Goal: Feedback & Contribution: Leave review/rating

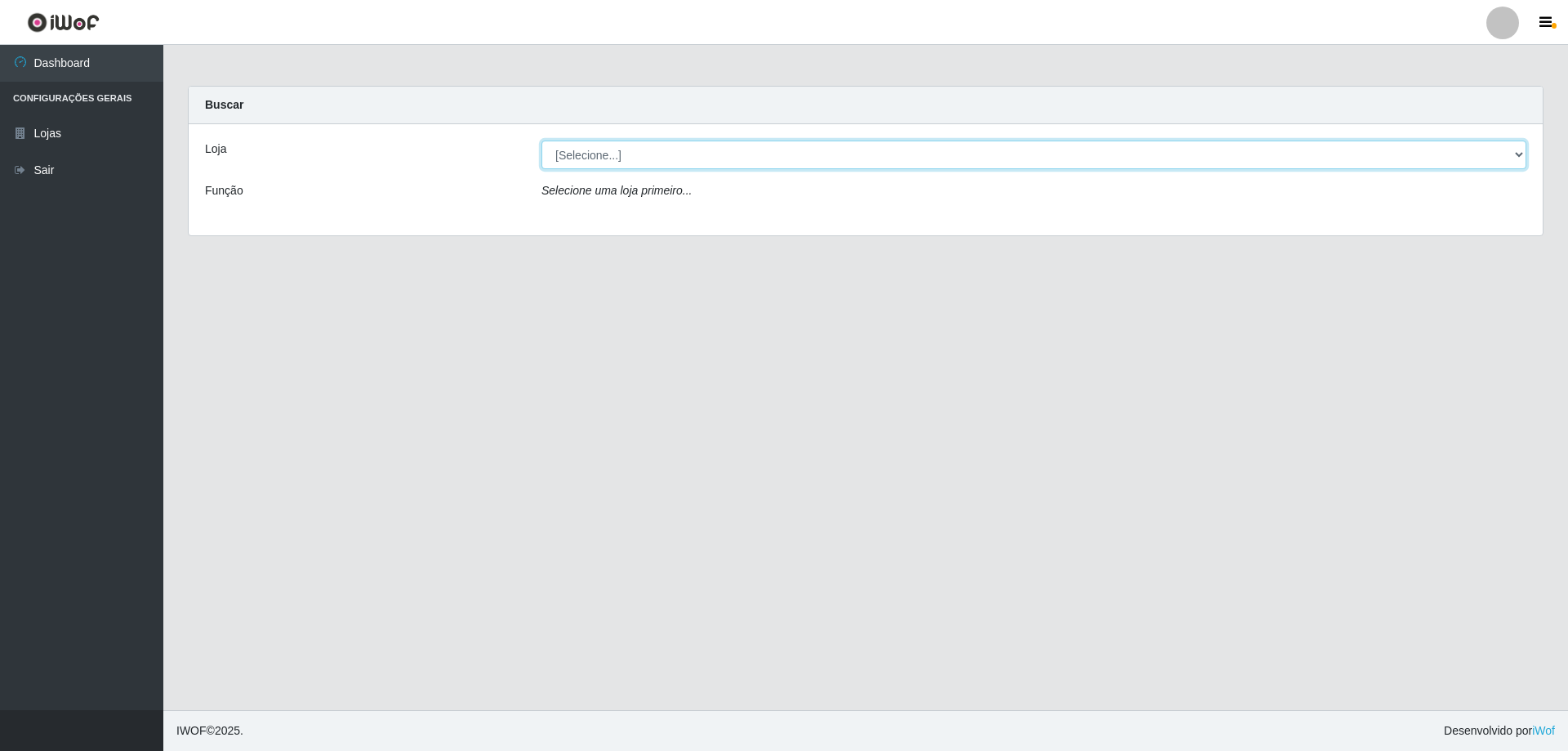
click at [627, 156] on select "[Selecione...] Extraplus - [GEOGRAPHIC_DATA] 03 - [GEOGRAPHIC_DATA]" at bounding box center [1033, 155] width 984 height 28
select select "468"
click at [541, 141] on select "[Selecione...] Extraplus - [GEOGRAPHIC_DATA] 03 - [GEOGRAPHIC_DATA]" at bounding box center [1033, 155] width 984 height 28
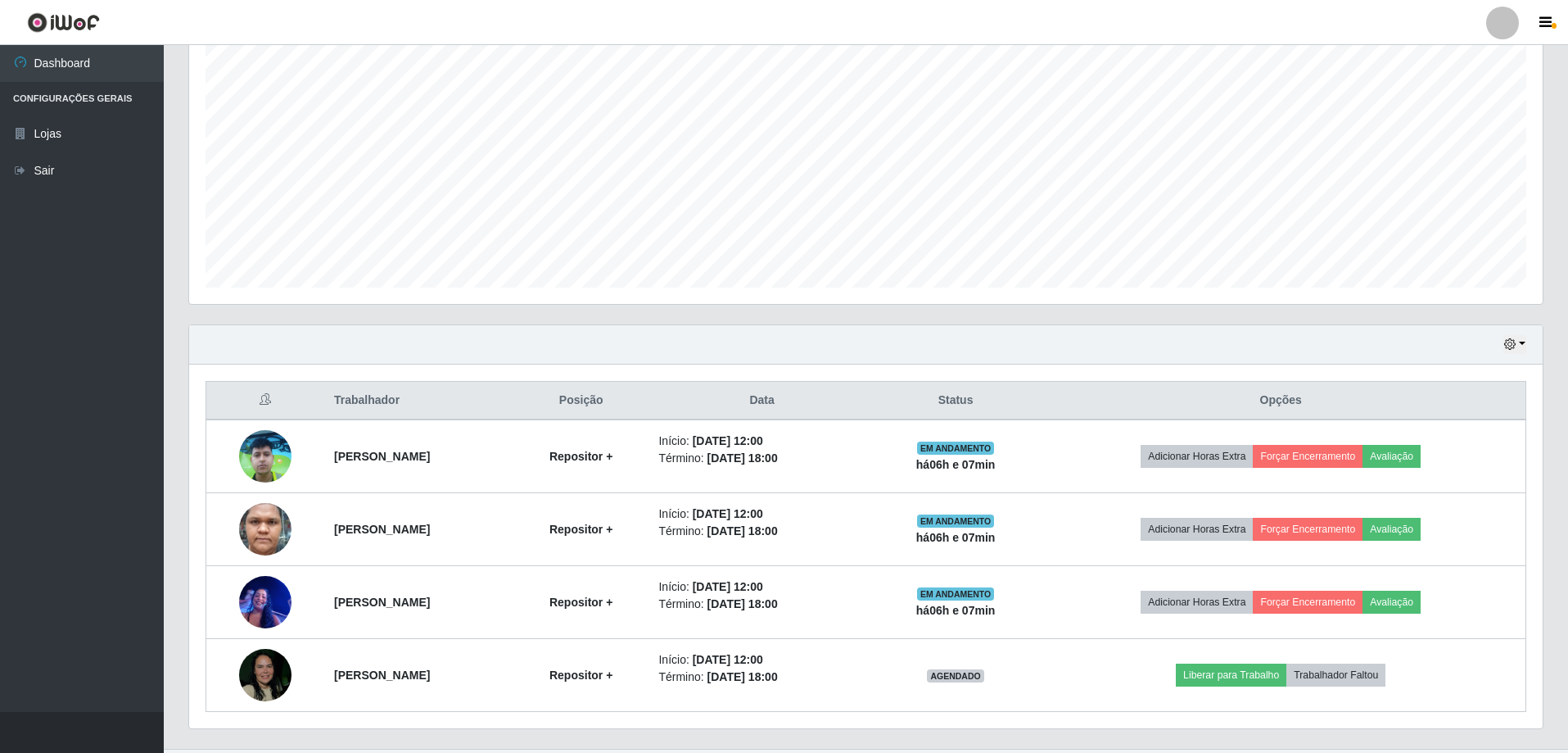
scroll to position [335, 0]
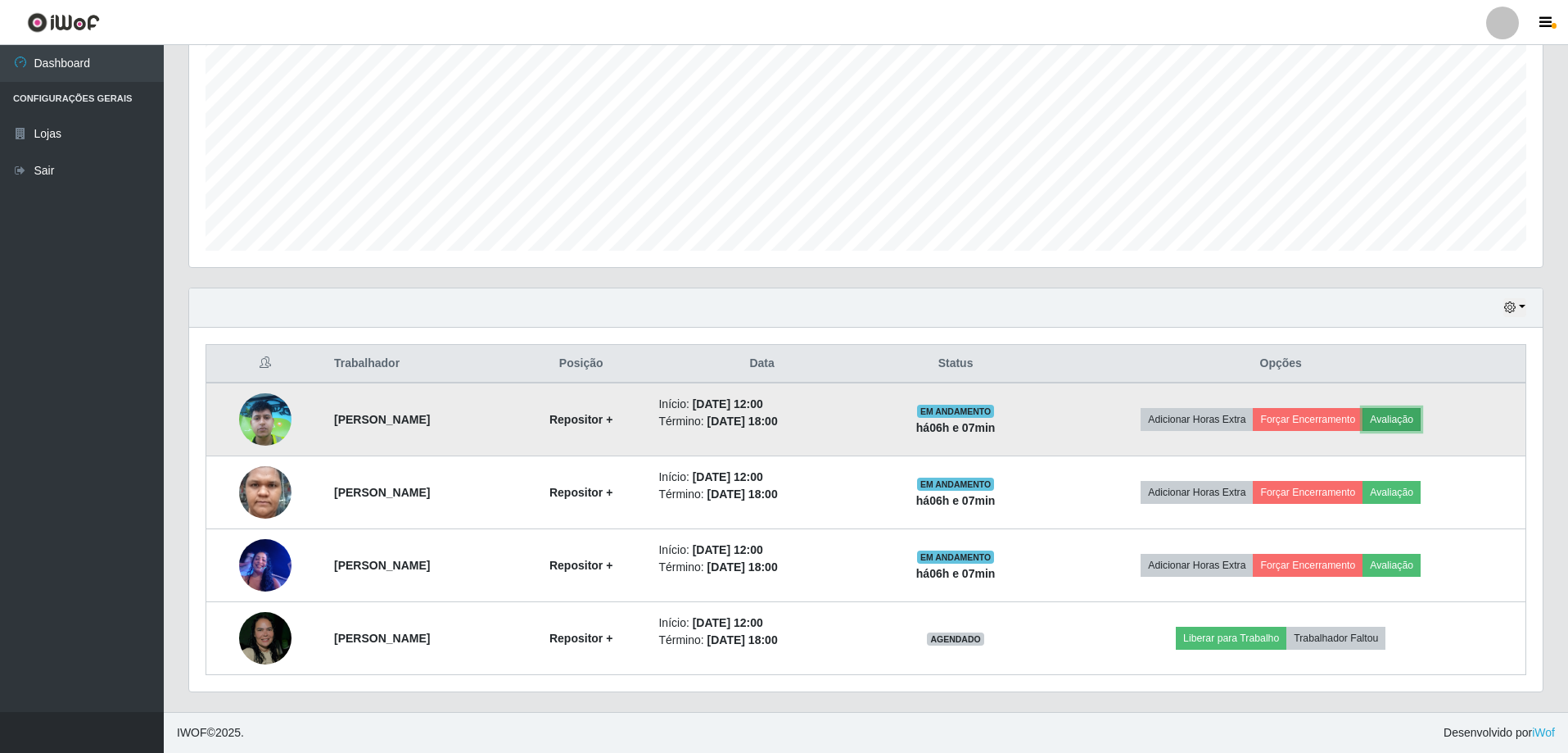
click at [1420, 419] on button "Avaliação" at bounding box center [1391, 419] width 58 height 23
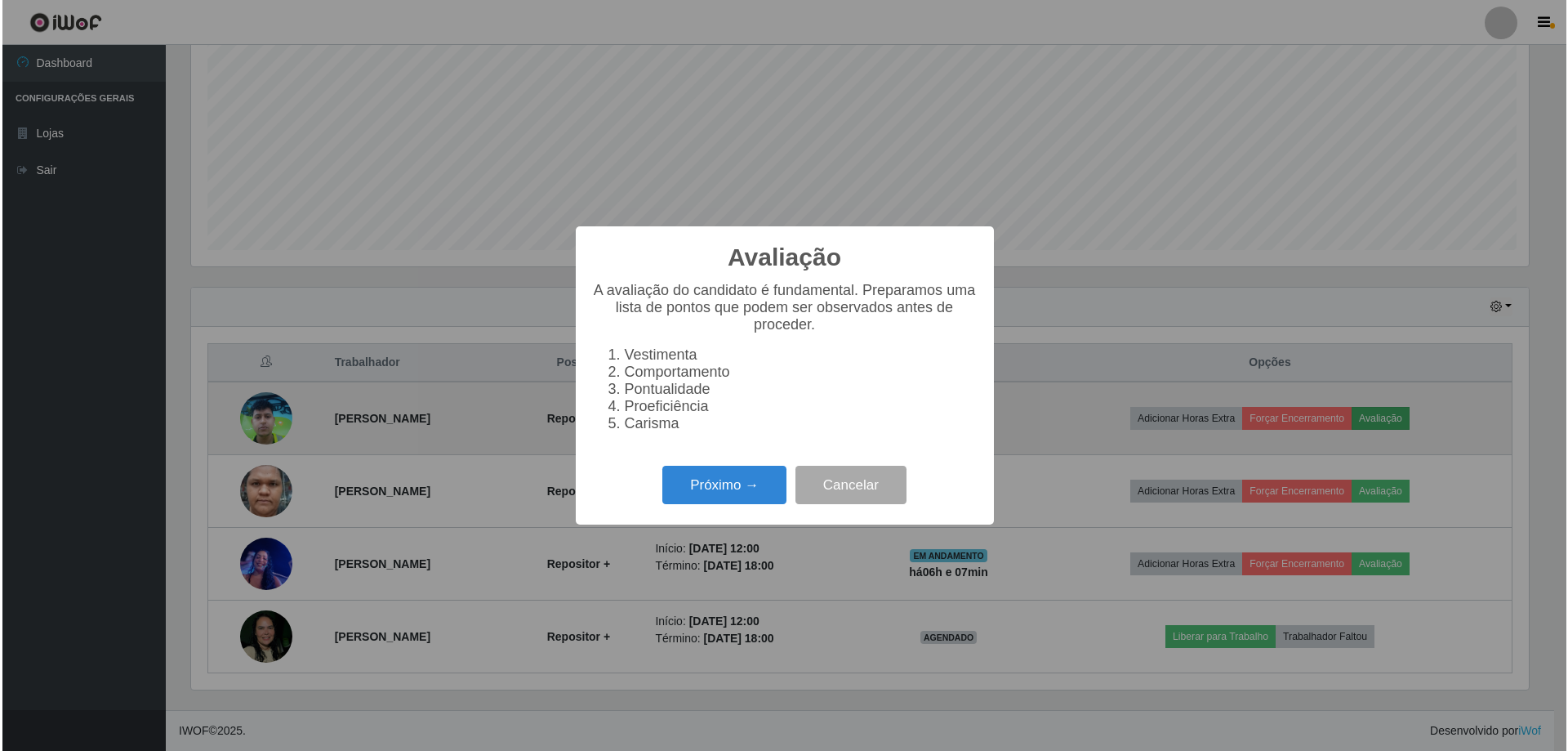
scroll to position [339, 1342]
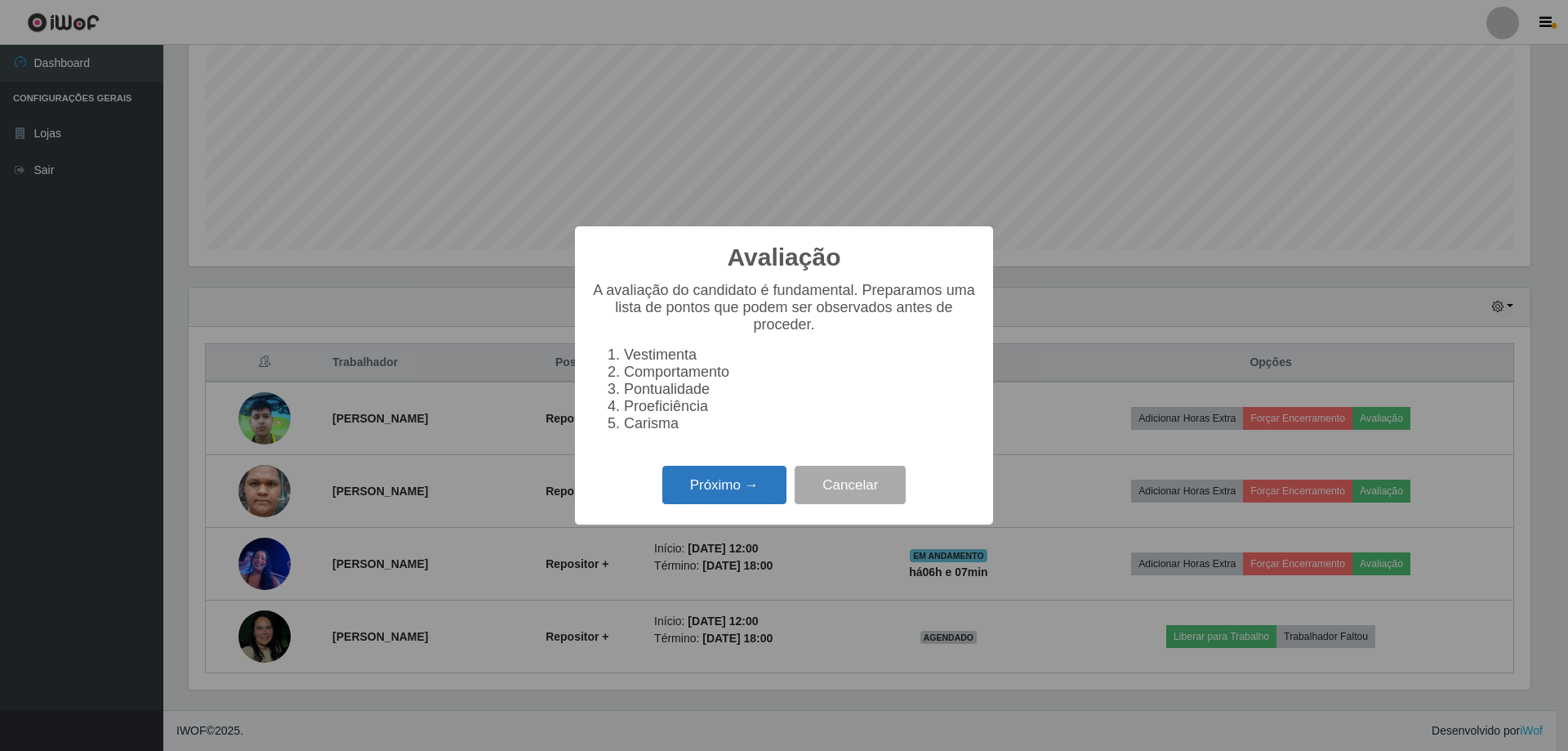
click at [753, 492] on button "Próximo →" at bounding box center [724, 485] width 124 height 38
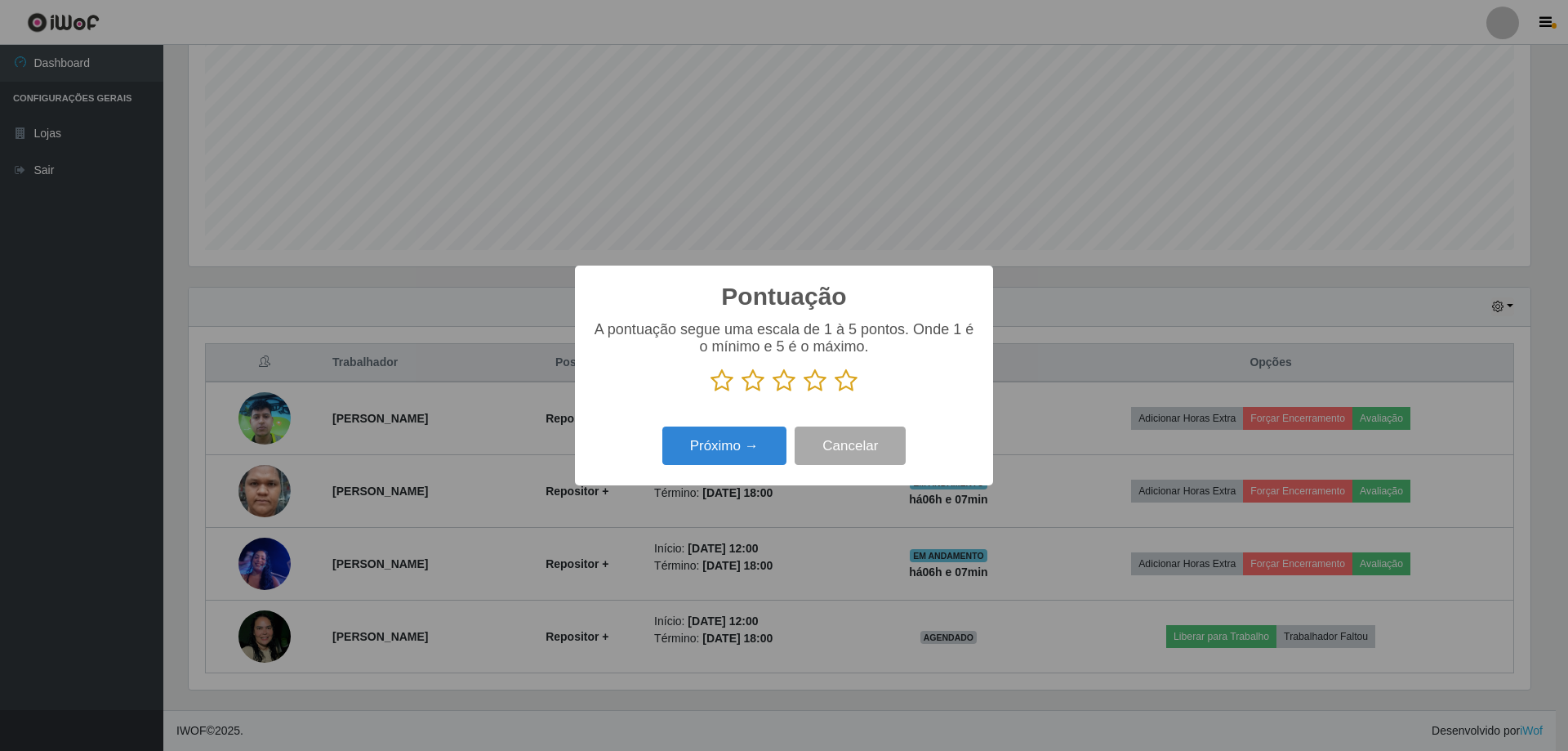
click at [847, 378] on icon at bounding box center [846, 380] width 23 height 24
click at [835, 393] on input "radio" at bounding box center [835, 393] width 0 height 0
click at [755, 449] on button "Próximo →" at bounding box center [724, 446] width 124 height 38
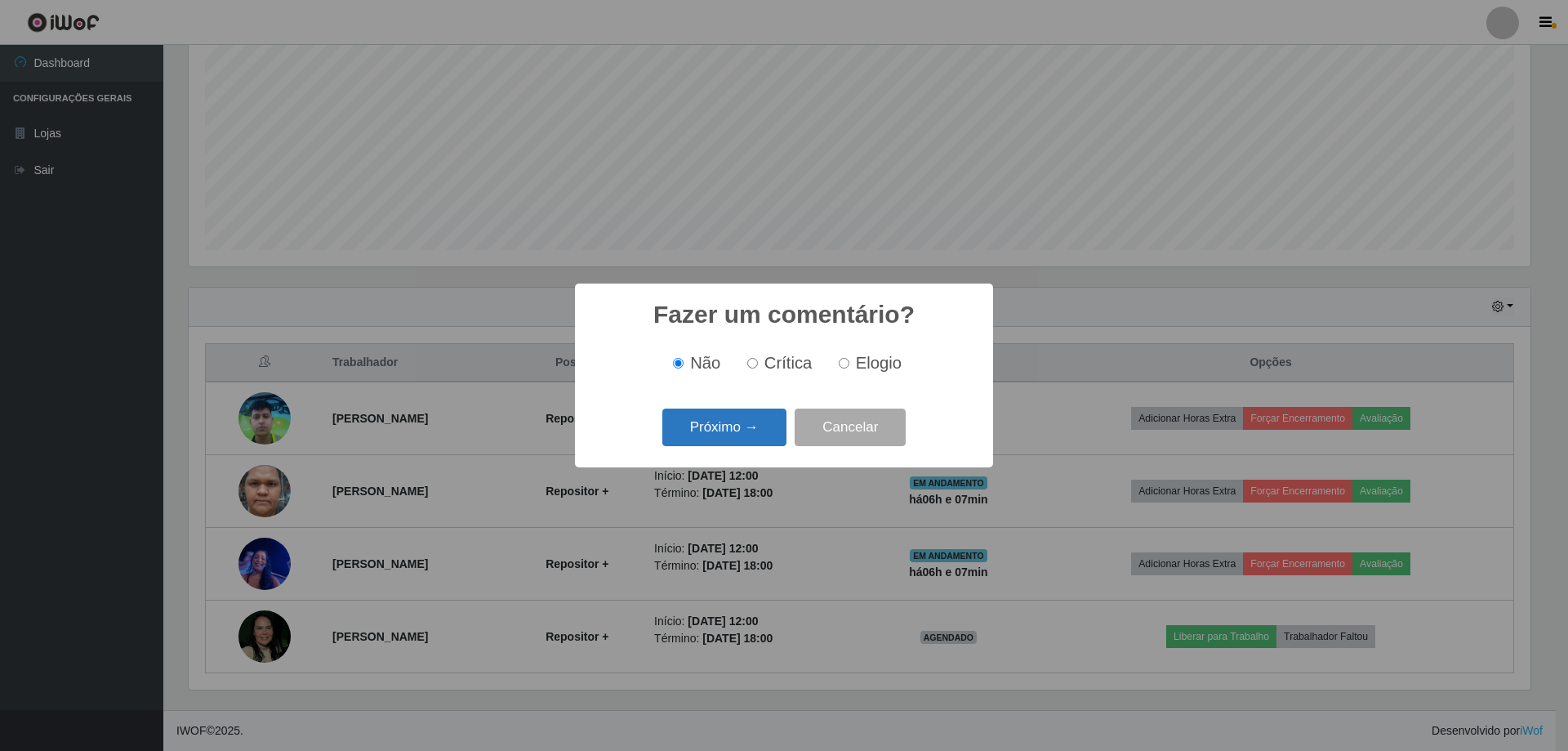
click at [751, 433] on button "Próximo →" at bounding box center [724, 427] width 124 height 38
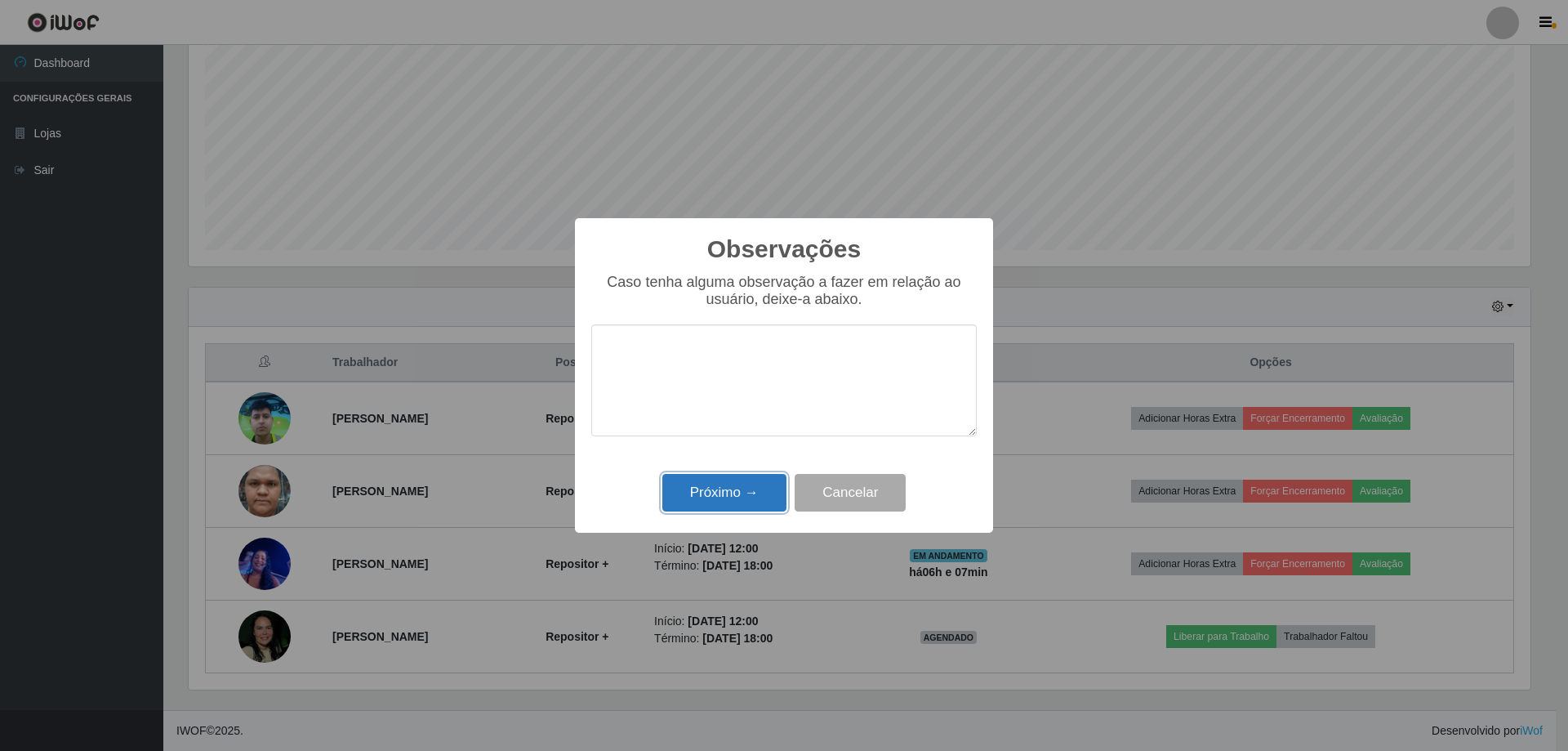
click at [767, 490] on button "Próximo →" at bounding box center [724, 493] width 124 height 38
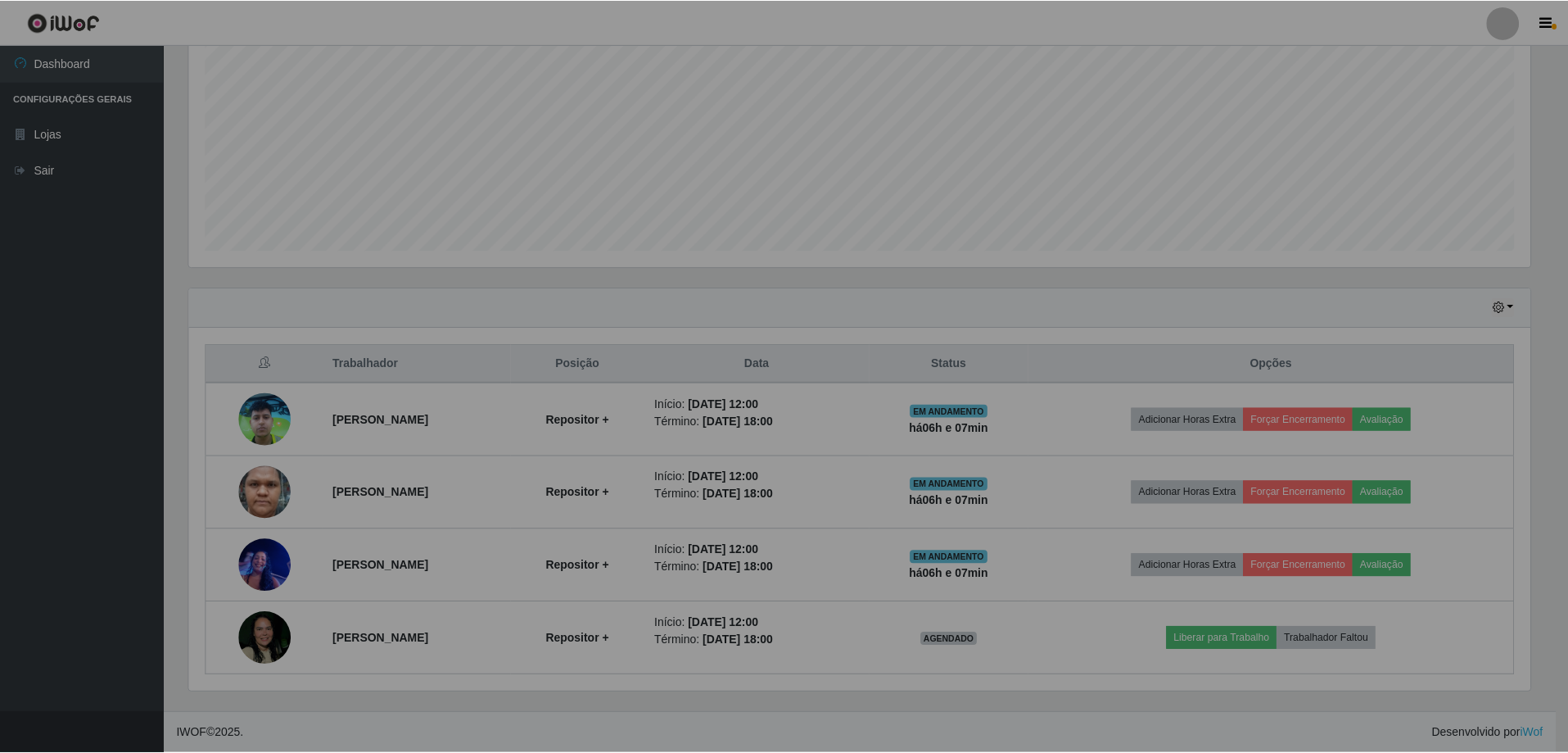
scroll to position [340, 1353]
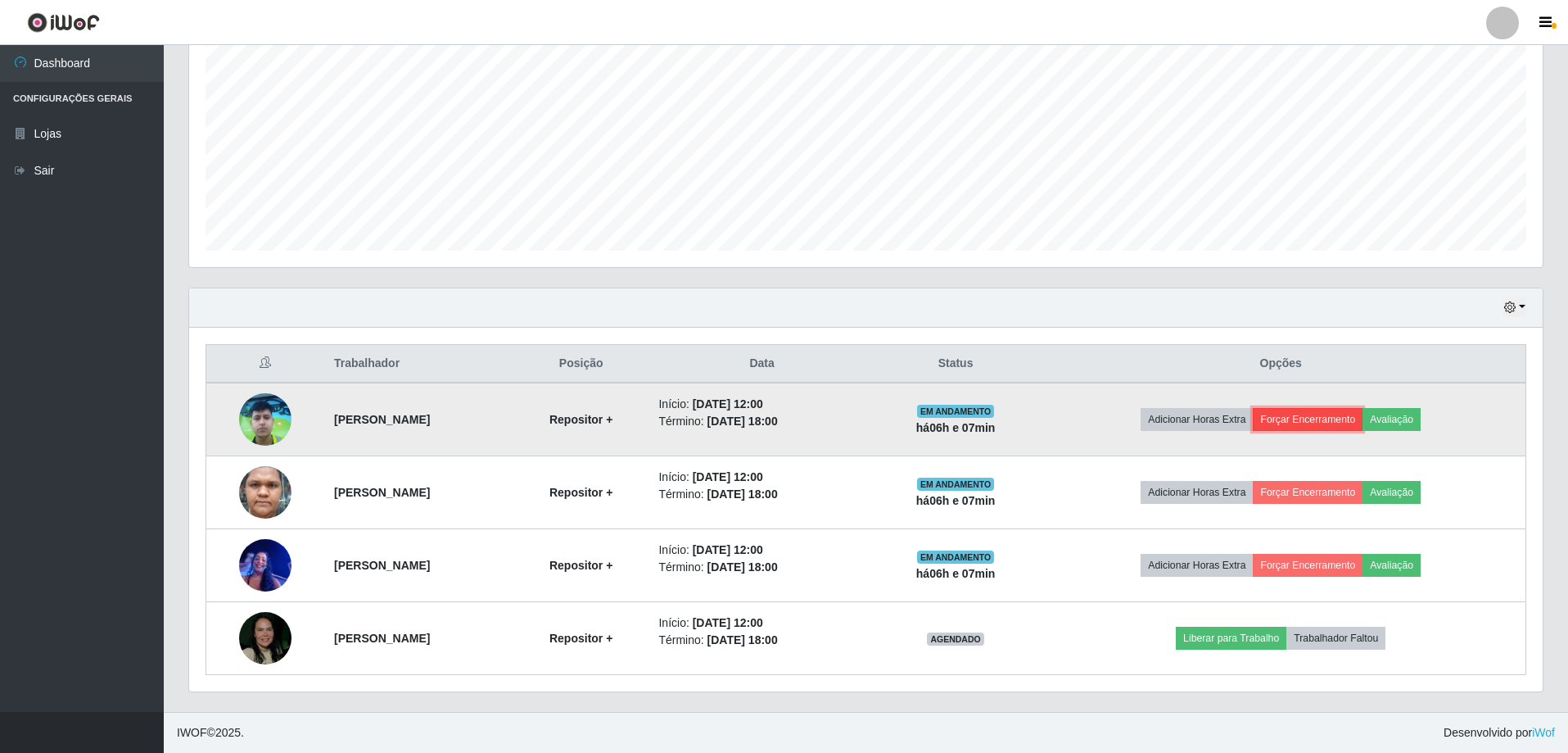
click at [1322, 424] on button "Forçar Encerramento" at bounding box center [1308, 419] width 110 height 23
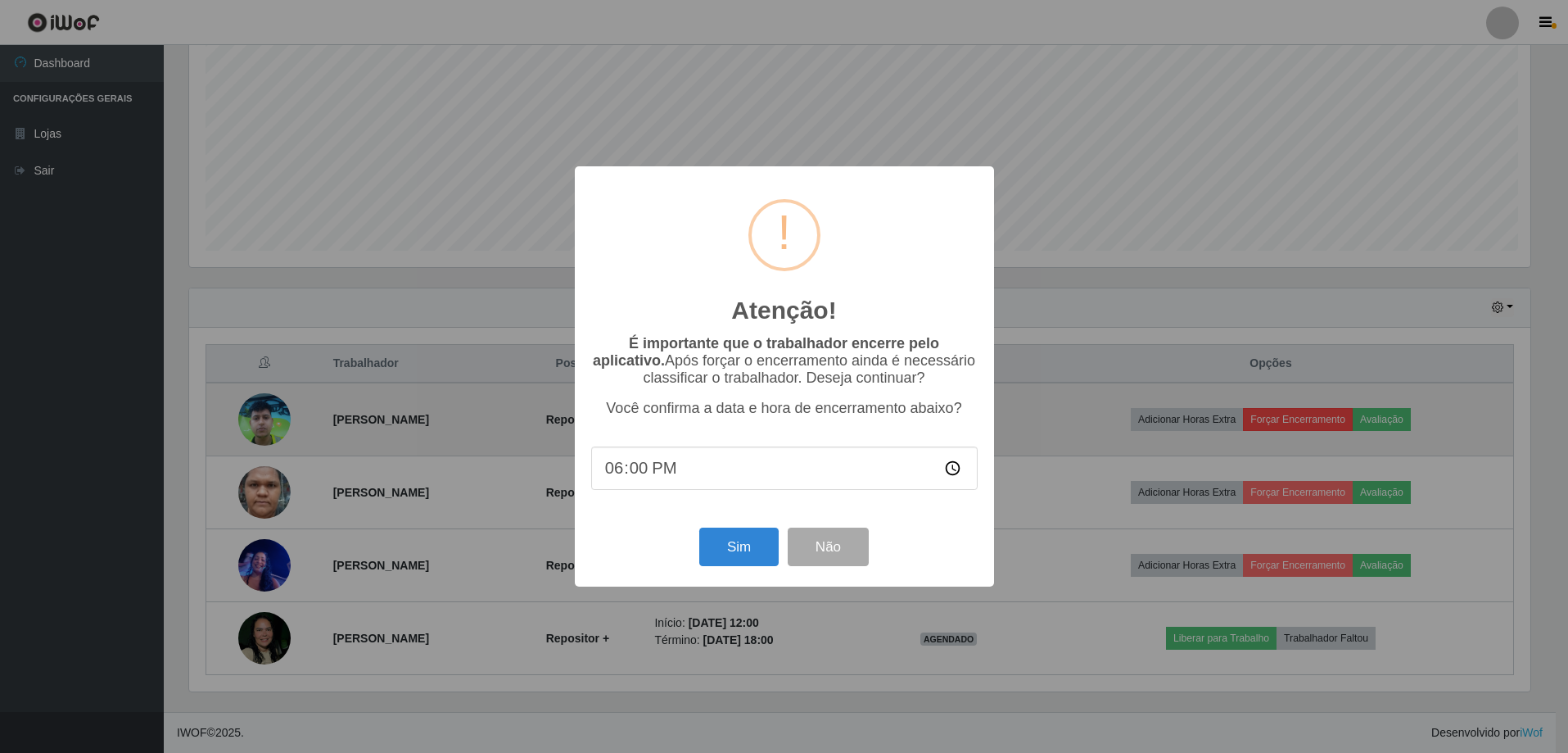
scroll to position [340, 1345]
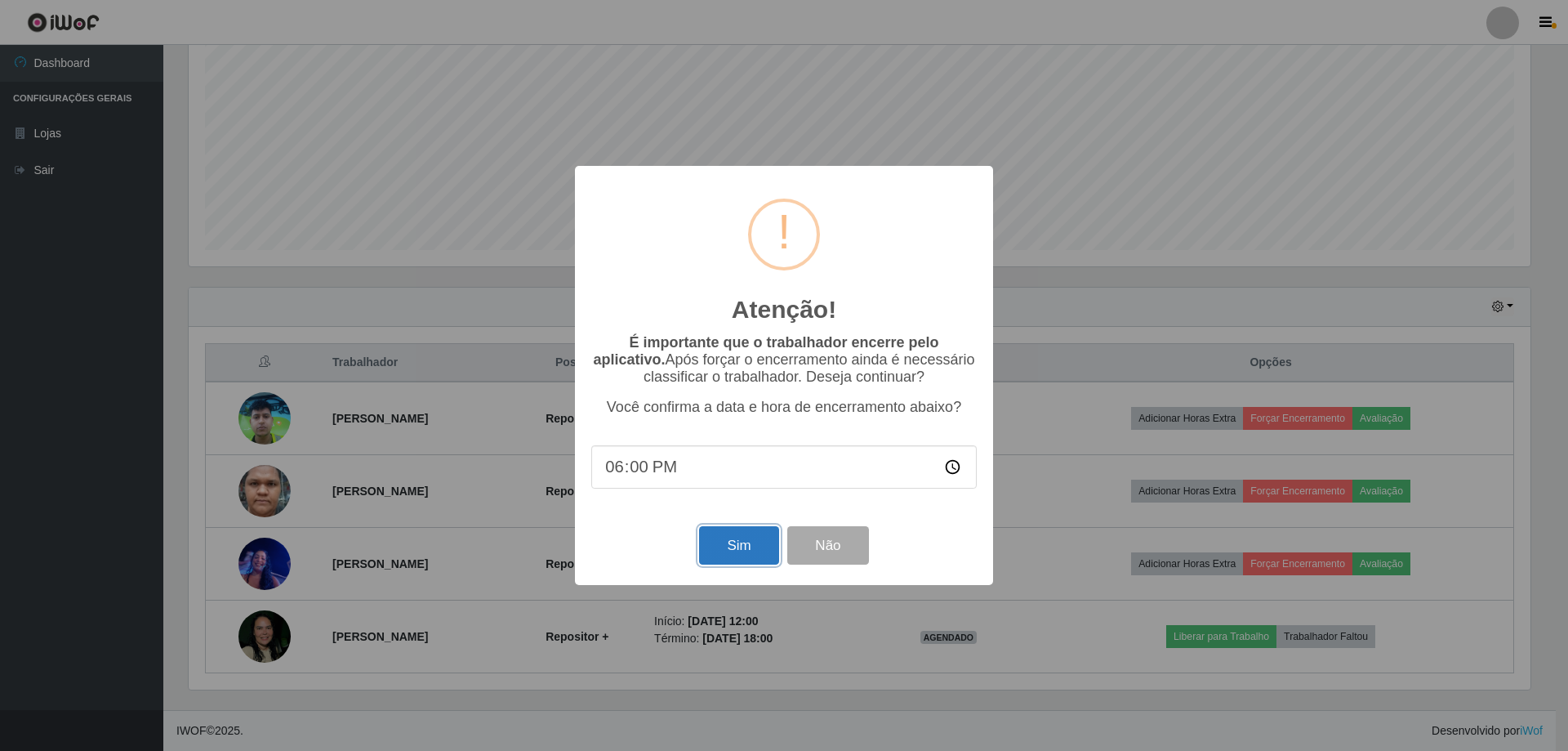
click at [751, 549] on button "Sim" at bounding box center [738, 546] width 79 height 38
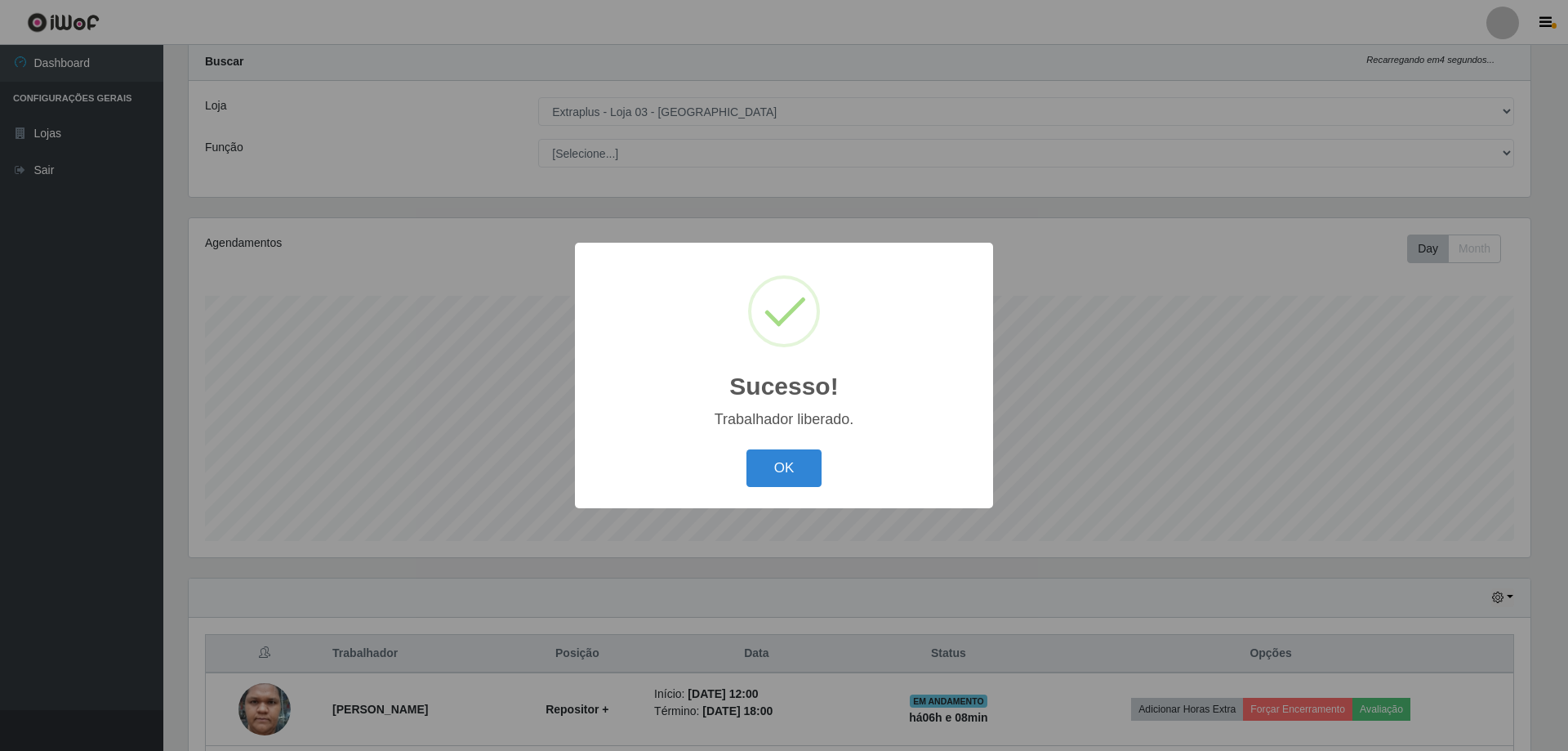
click at [786, 494] on div "Sucesso! × Trabalhador liberado. OK Cancel" at bounding box center [783, 375] width 418 height 264
click at [790, 477] on button "OK" at bounding box center [784, 468] width 76 height 38
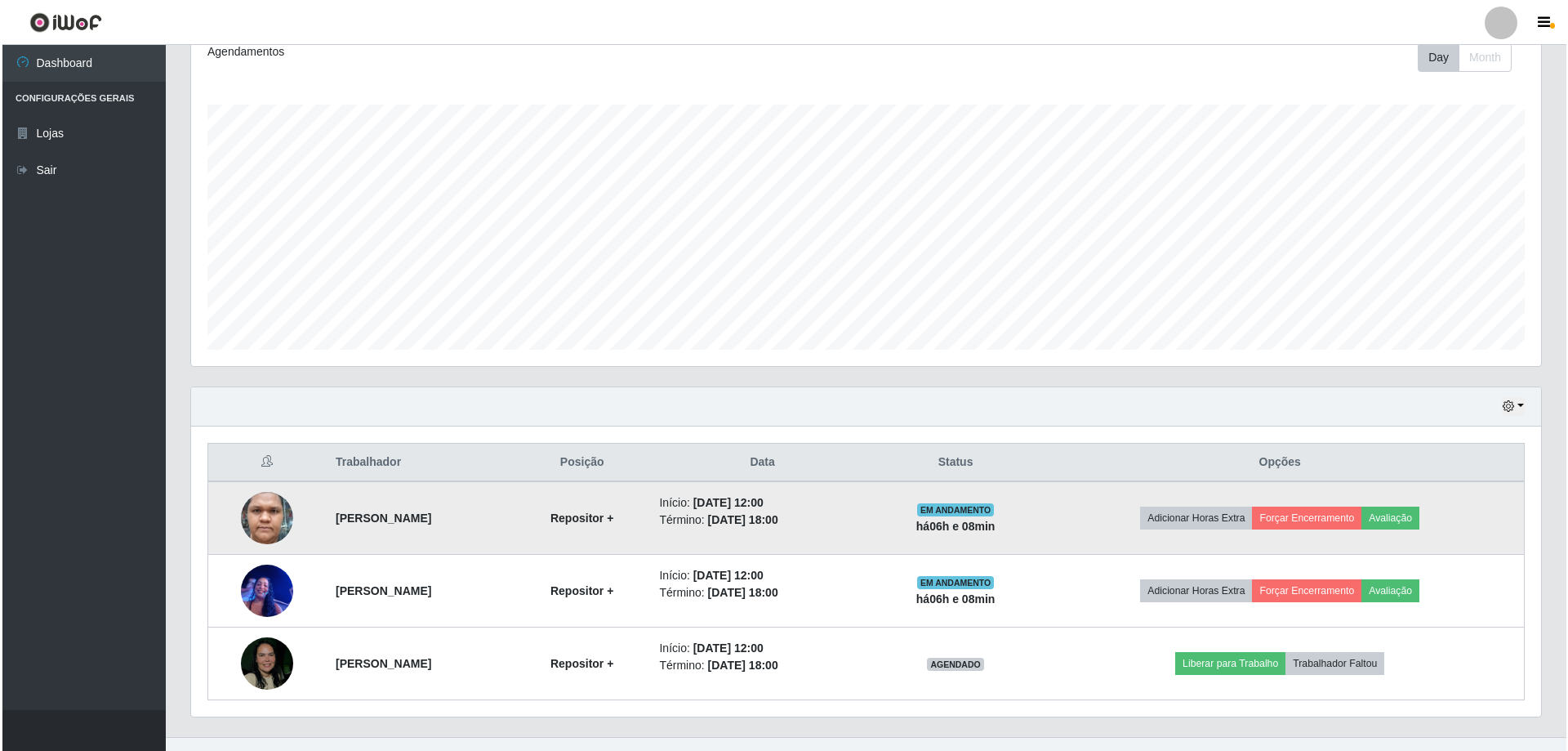
scroll to position [261, 0]
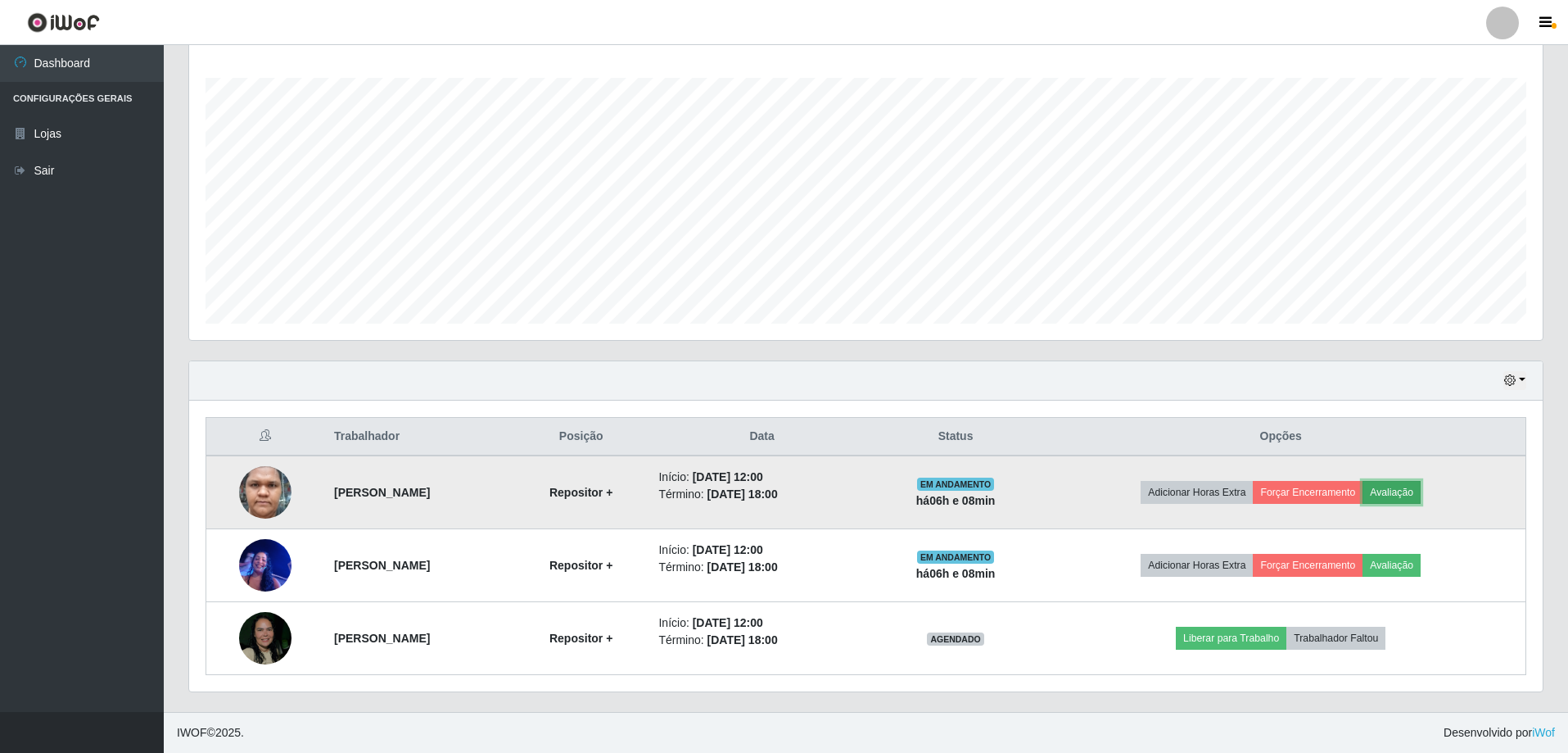
click at [1412, 498] on button "Avaliação" at bounding box center [1391, 493] width 58 height 23
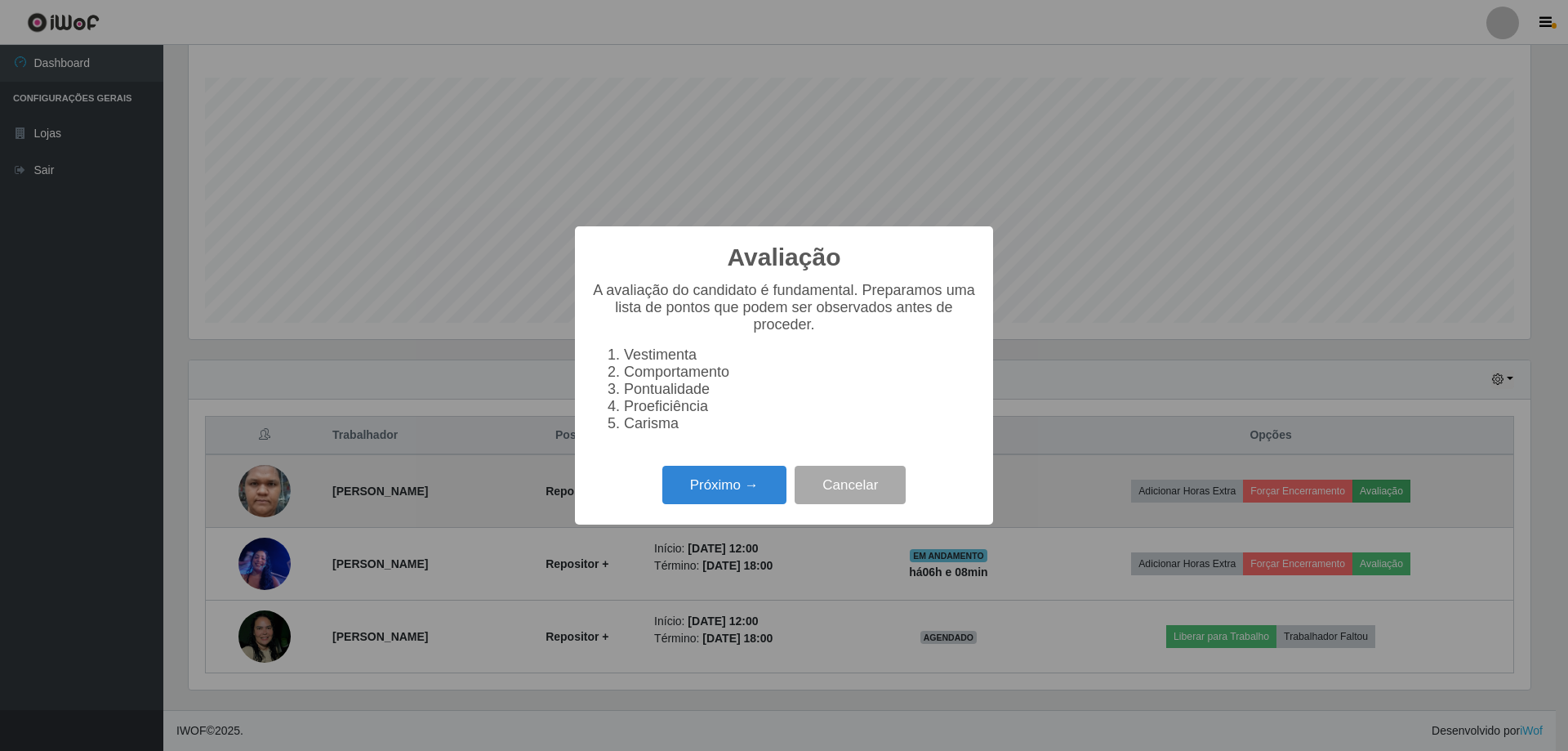
scroll to position [339, 1342]
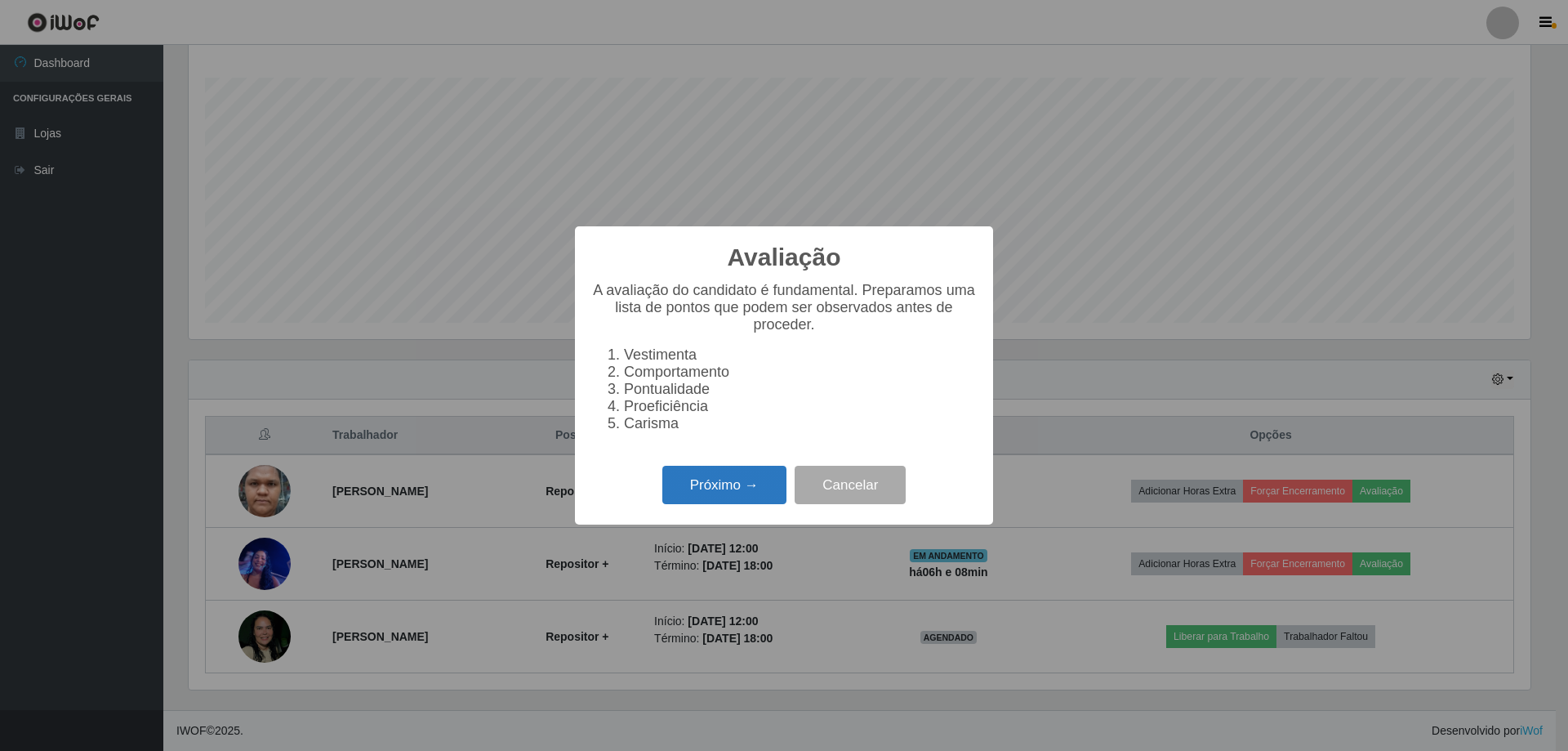
click at [752, 490] on button "Próximo →" at bounding box center [724, 485] width 124 height 38
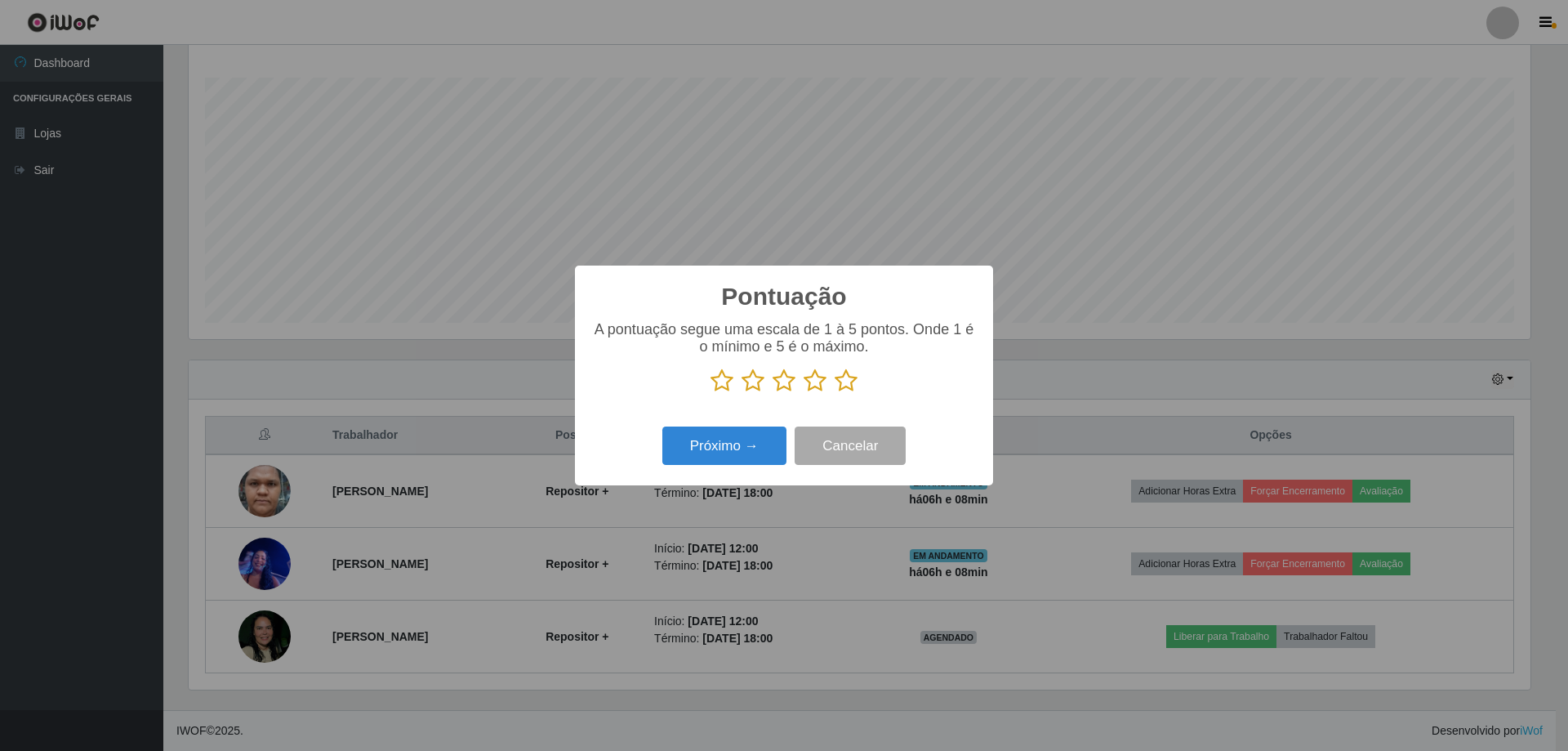
click at [845, 384] on icon at bounding box center [846, 380] width 23 height 24
click at [835, 393] on input "radio" at bounding box center [835, 393] width 0 height 0
click at [772, 438] on button "Próximo →" at bounding box center [724, 446] width 124 height 38
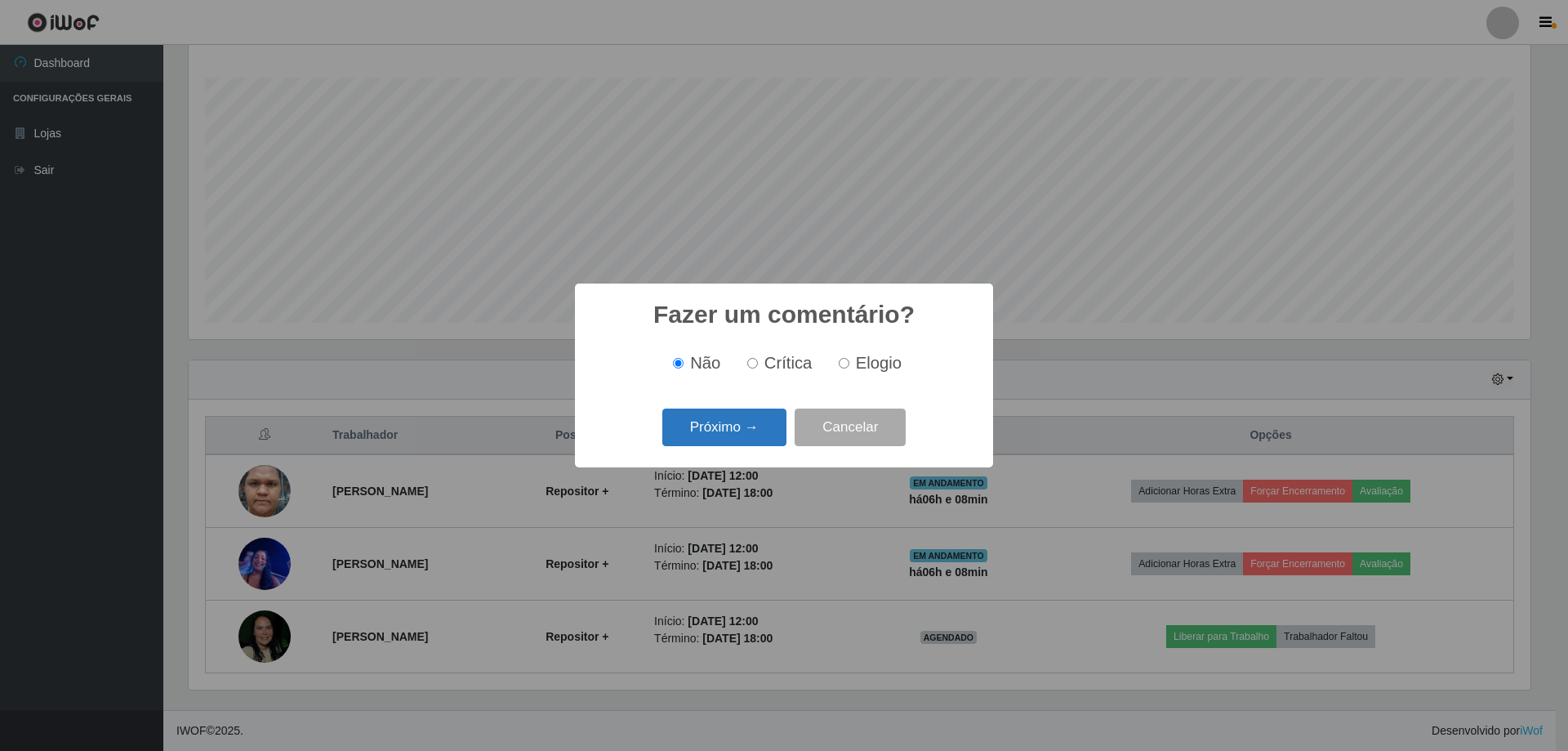
click at [762, 423] on button "Próximo →" at bounding box center [724, 427] width 124 height 38
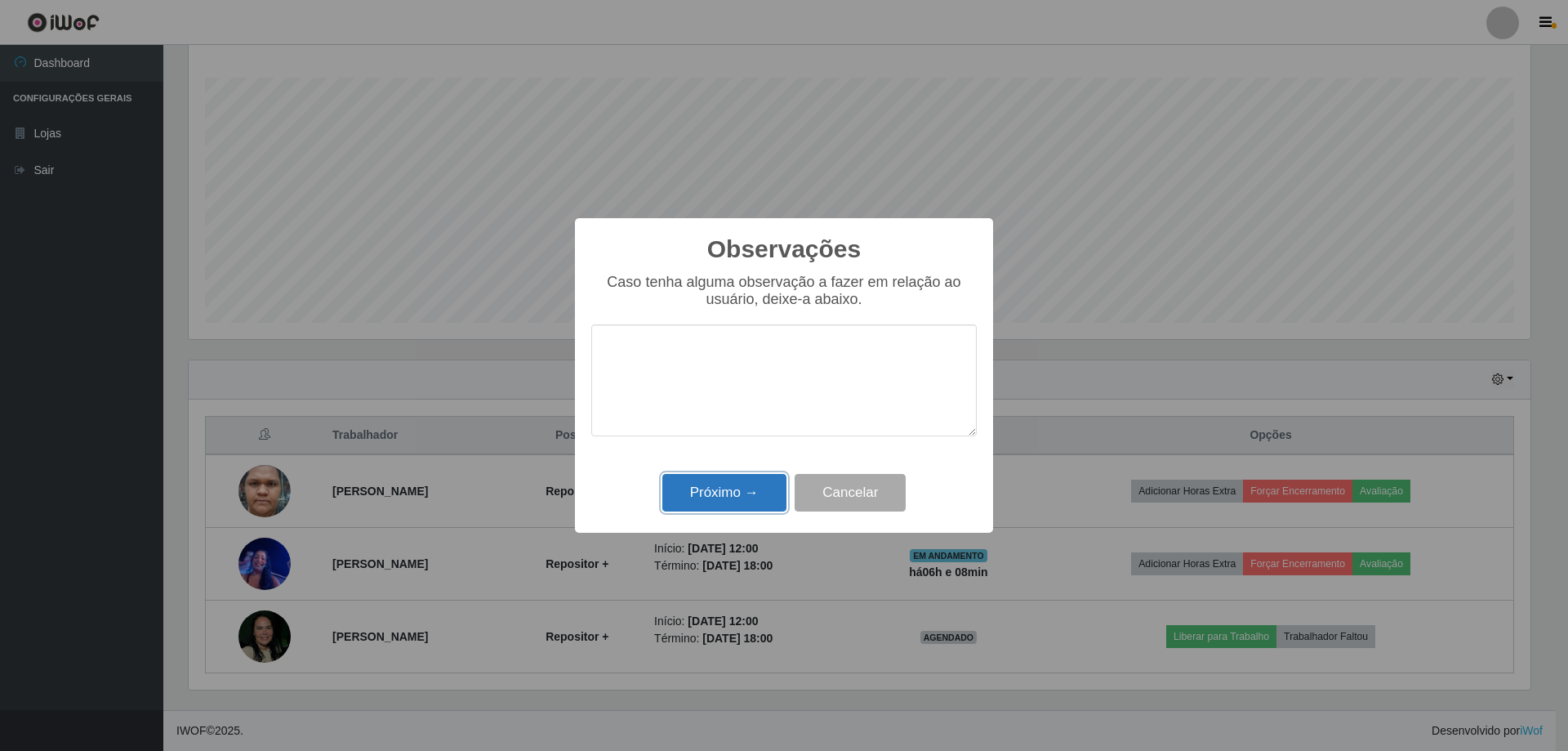
click at [738, 495] on button "Próximo →" at bounding box center [724, 493] width 124 height 38
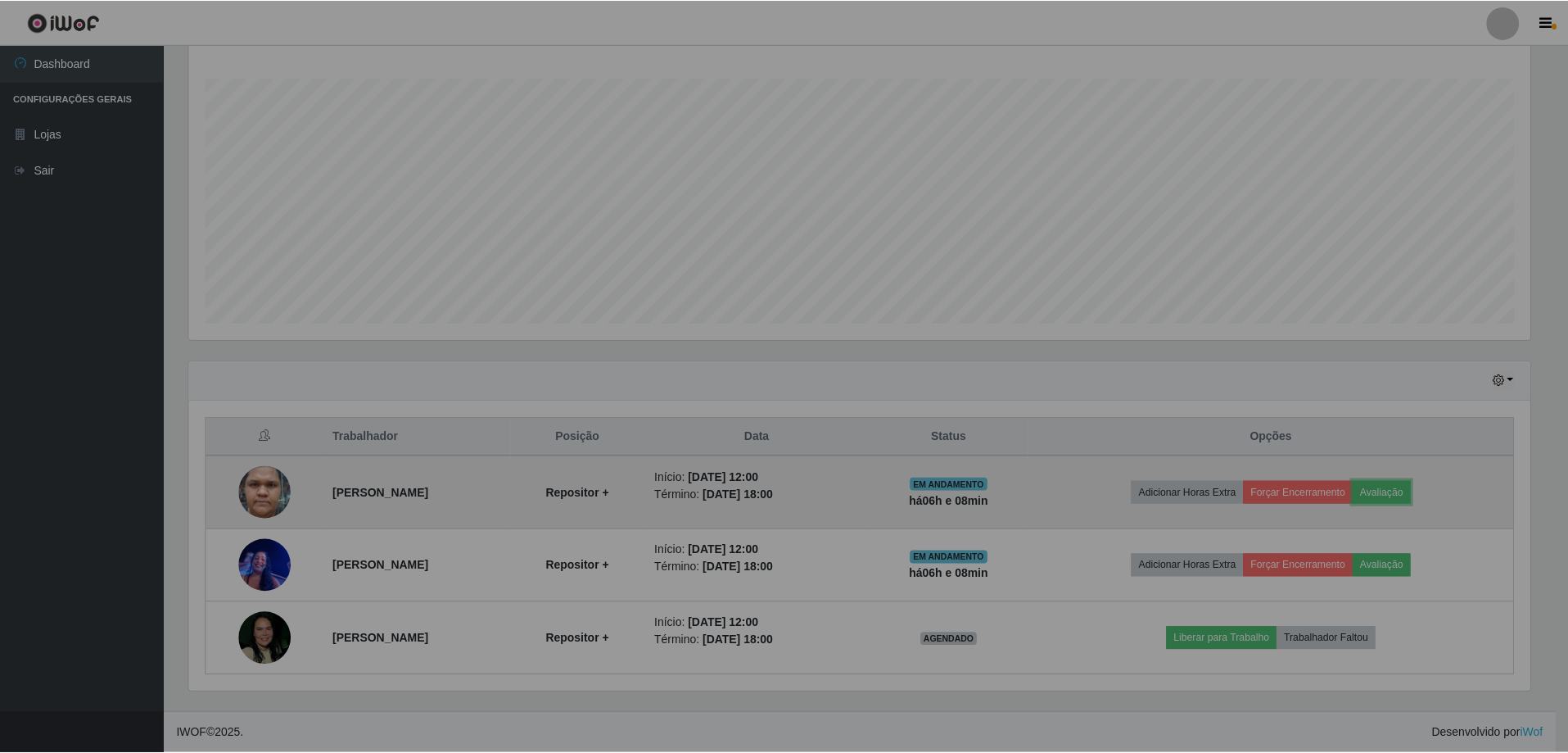
scroll to position [340, 1353]
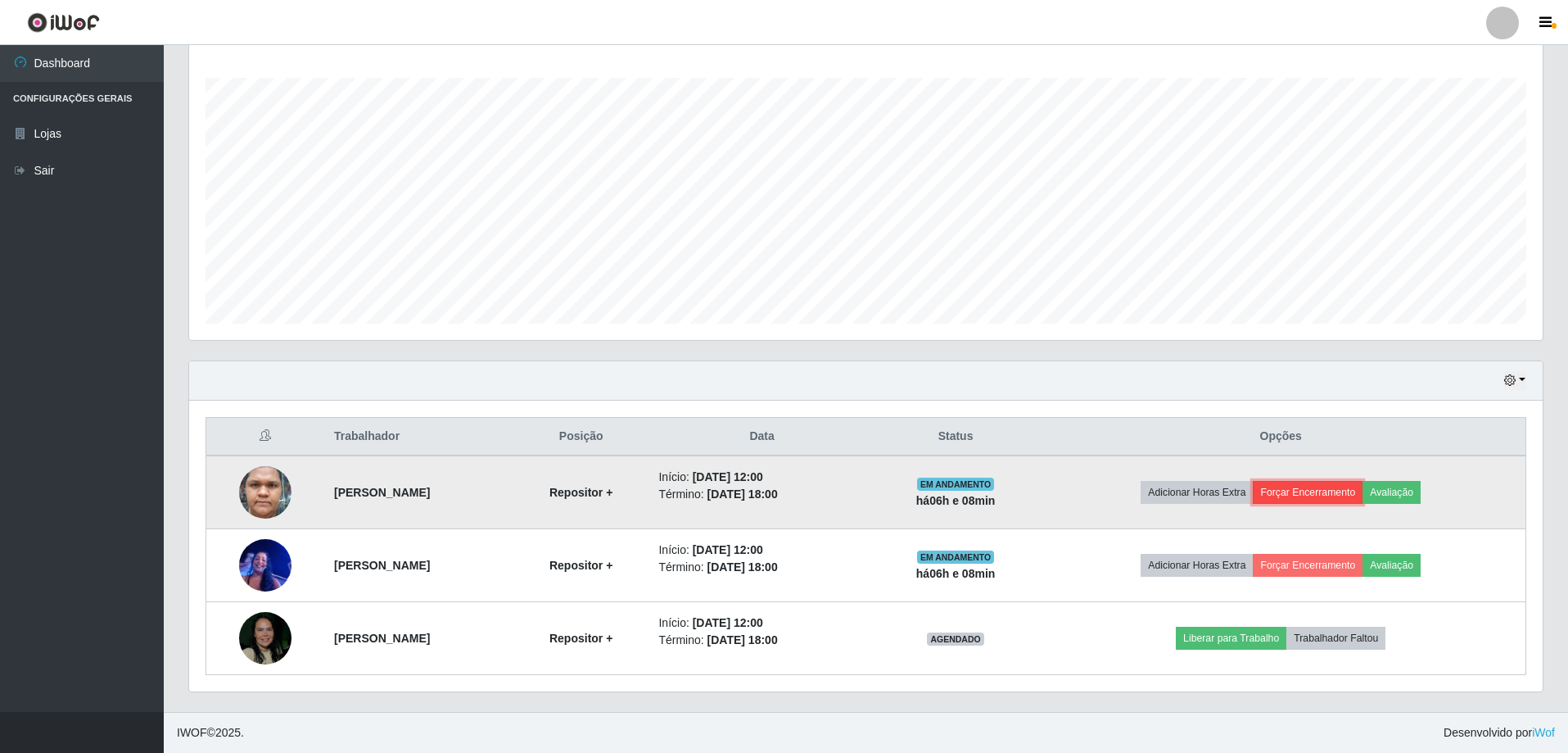
click at [1316, 491] on button "Forçar Encerramento" at bounding box center [1308, 493] width 110 height 23
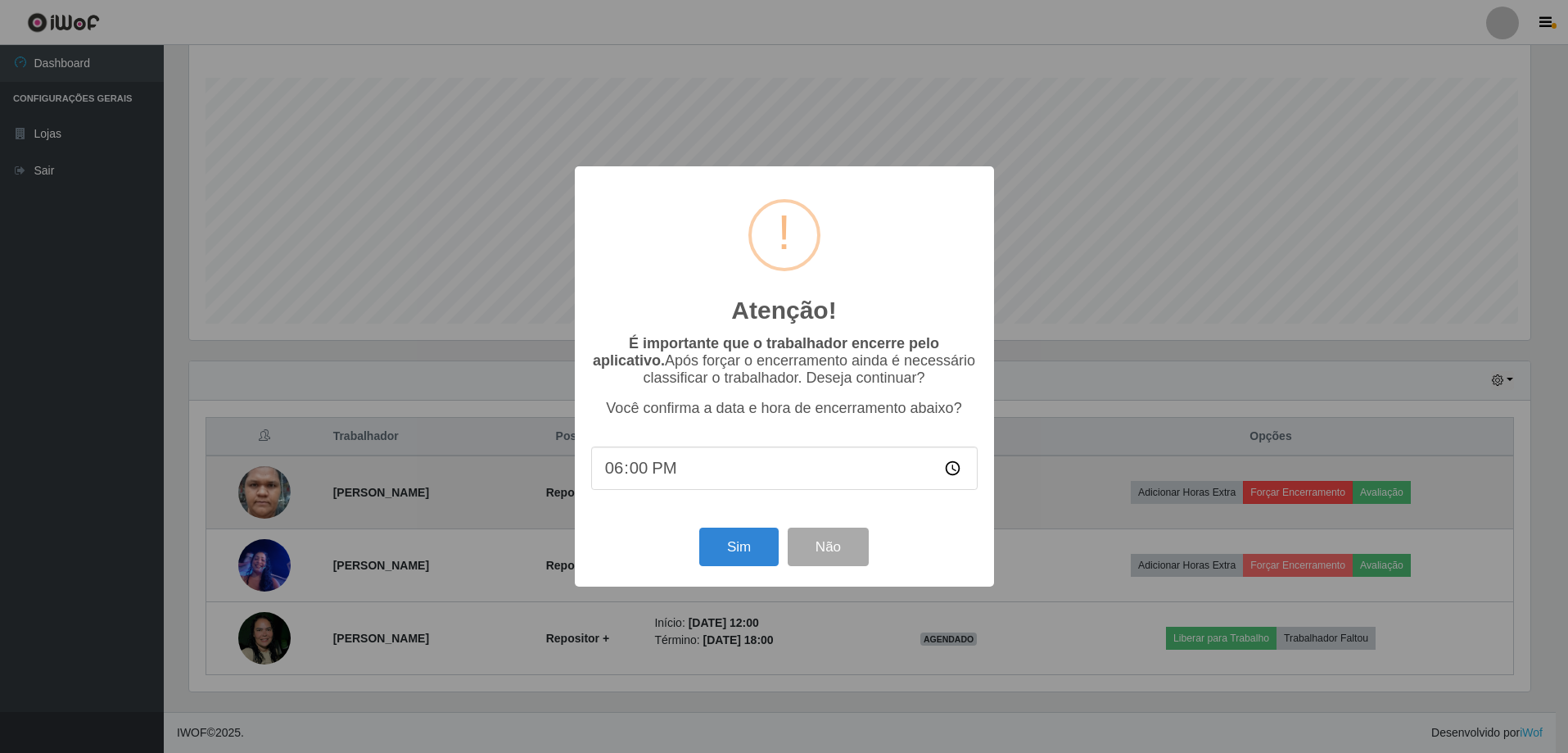
scroll to position [340, 1345]
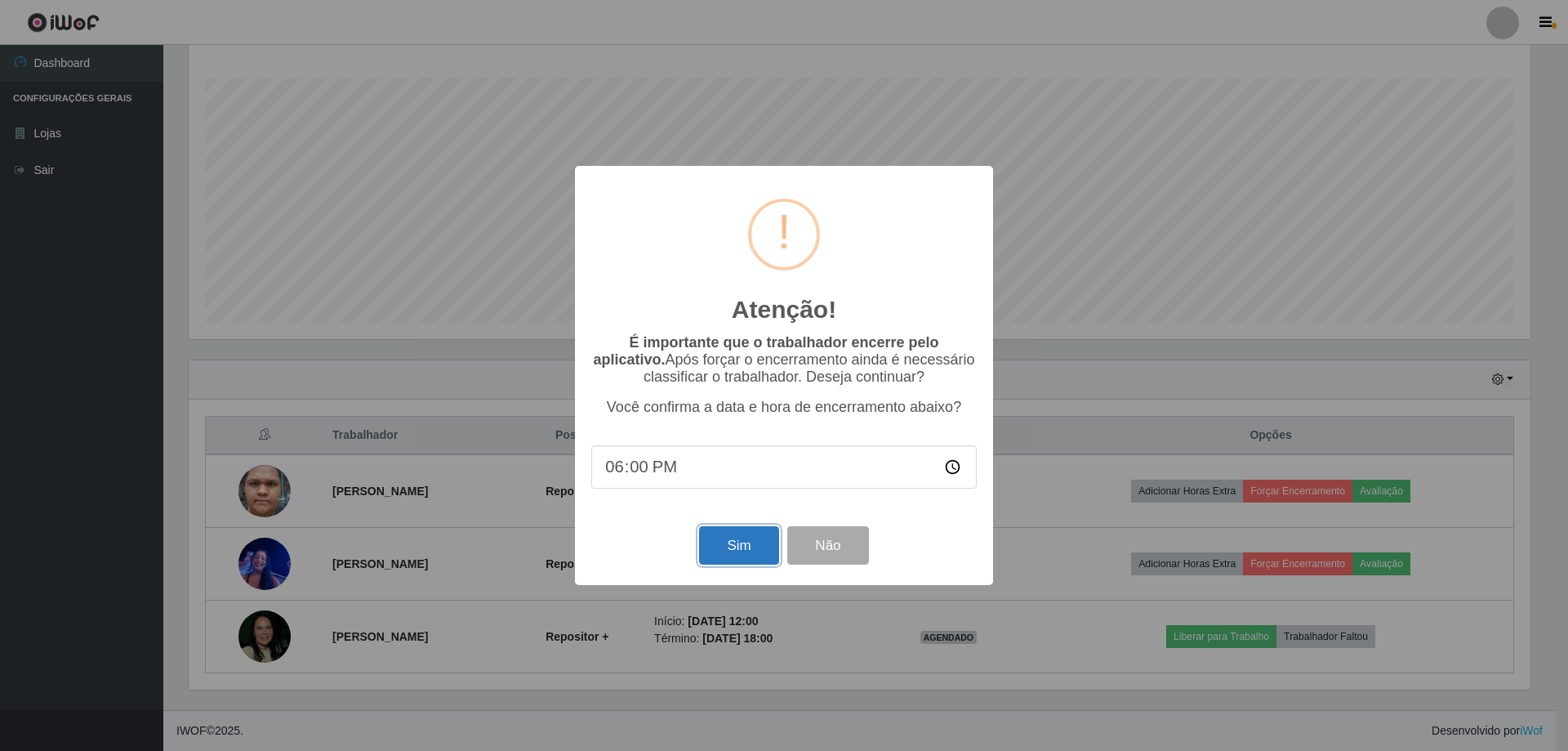
click at [754, 541] on button "Sim" at bounding box center [738, 546] width 79 height 38
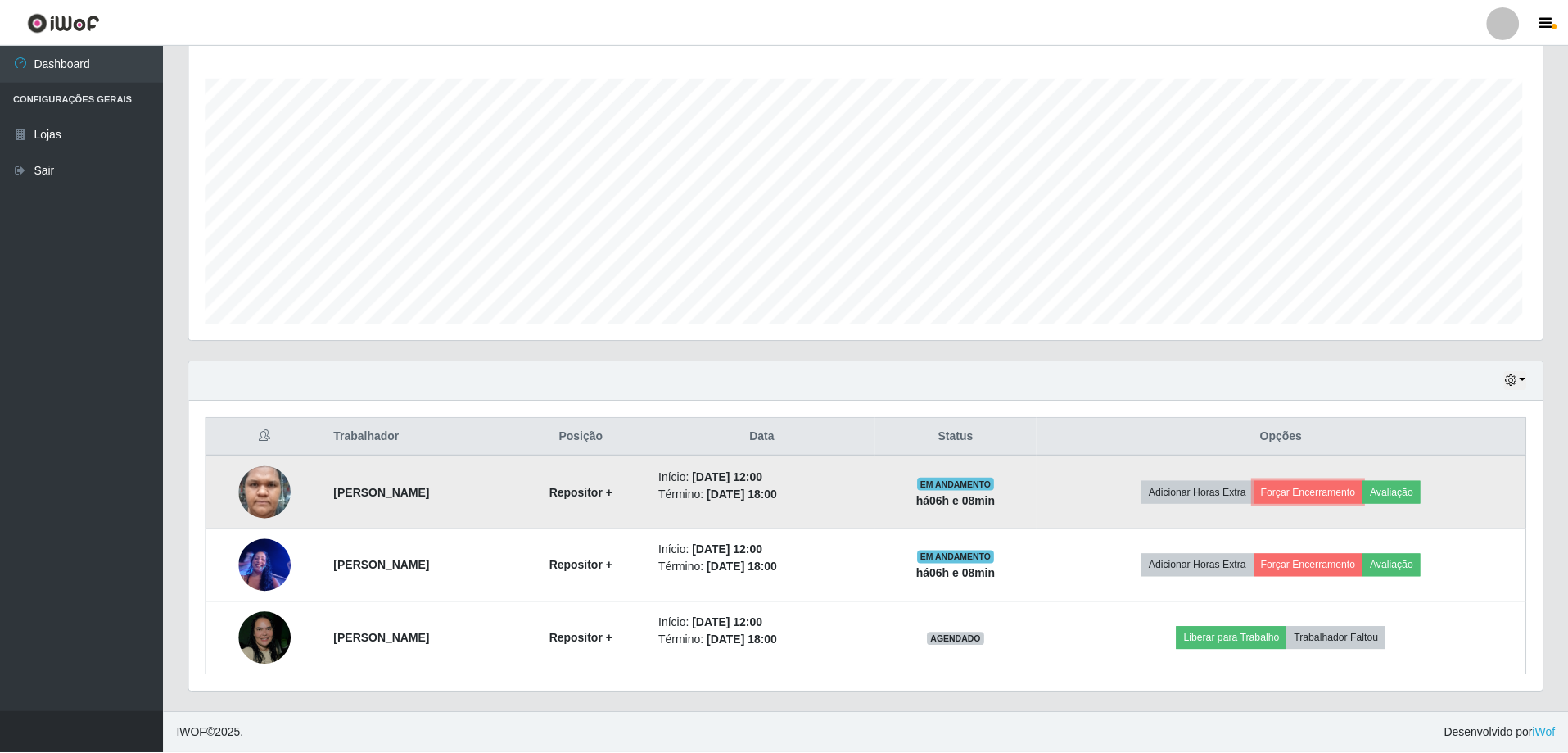
scroll to position [0, 0]
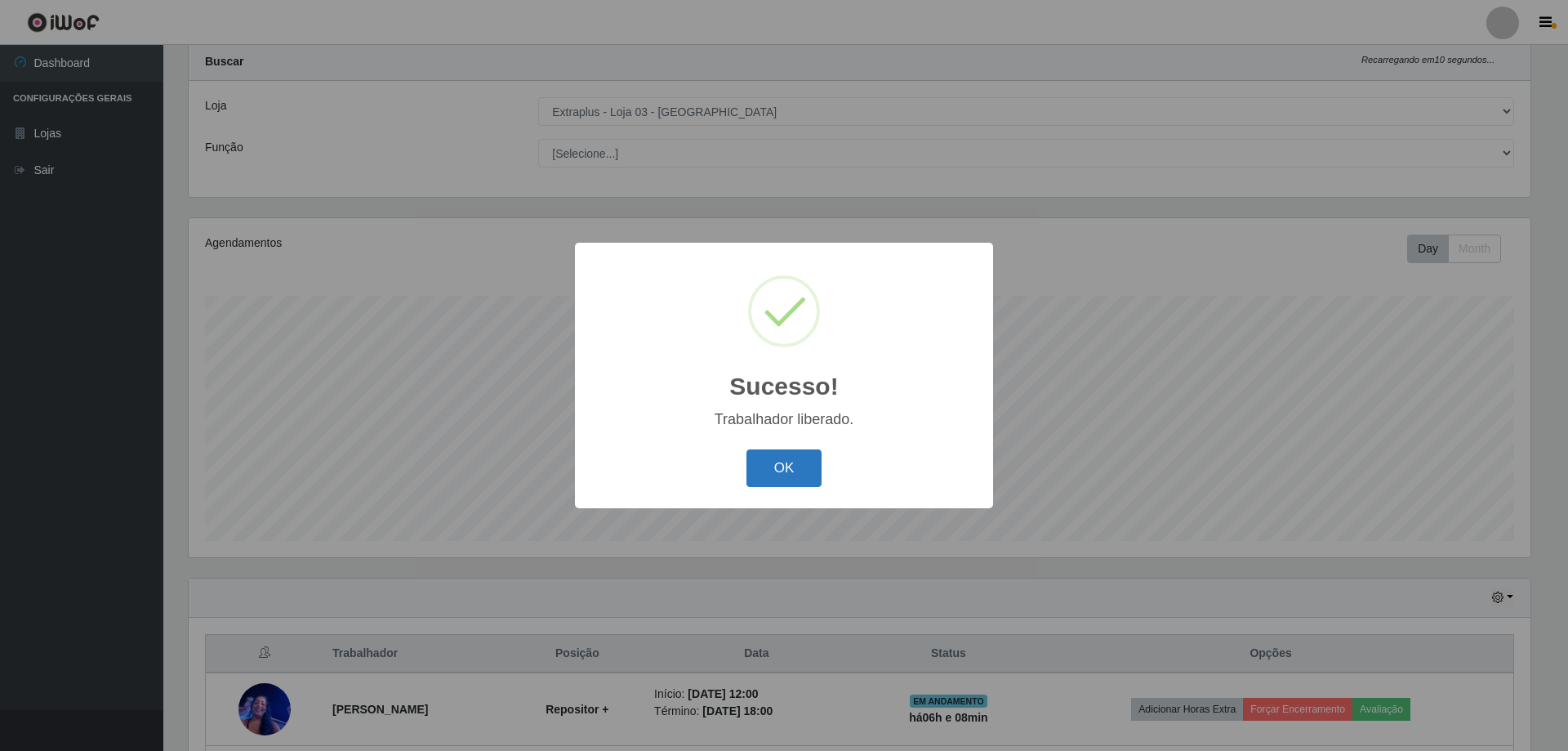
click at [770, 464] on button "OK" at bounding box center [784, 468] width 76 height 38
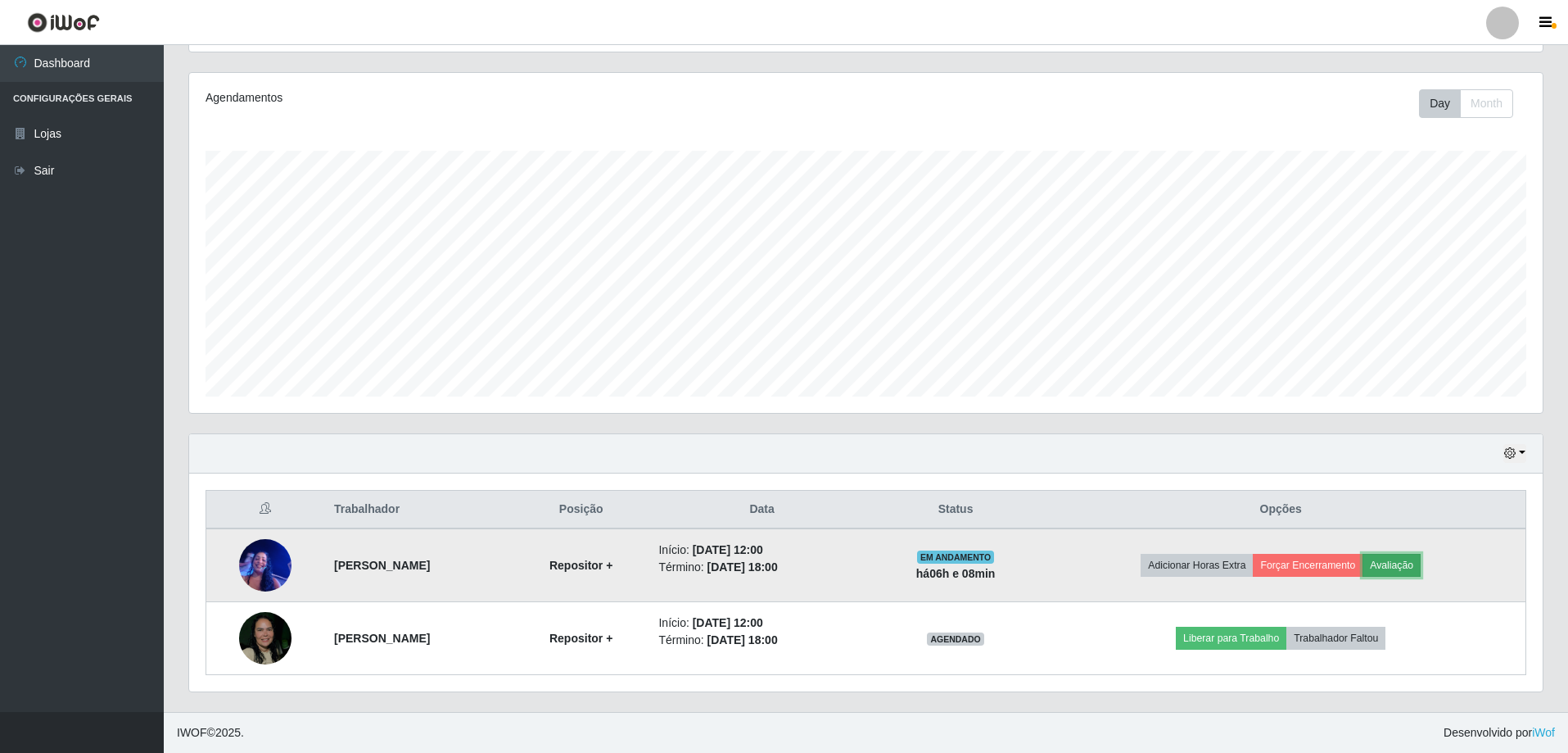
click at [1409, 564] on button "Avaliação" at bounding box center [1391, 565] width 58 height 23
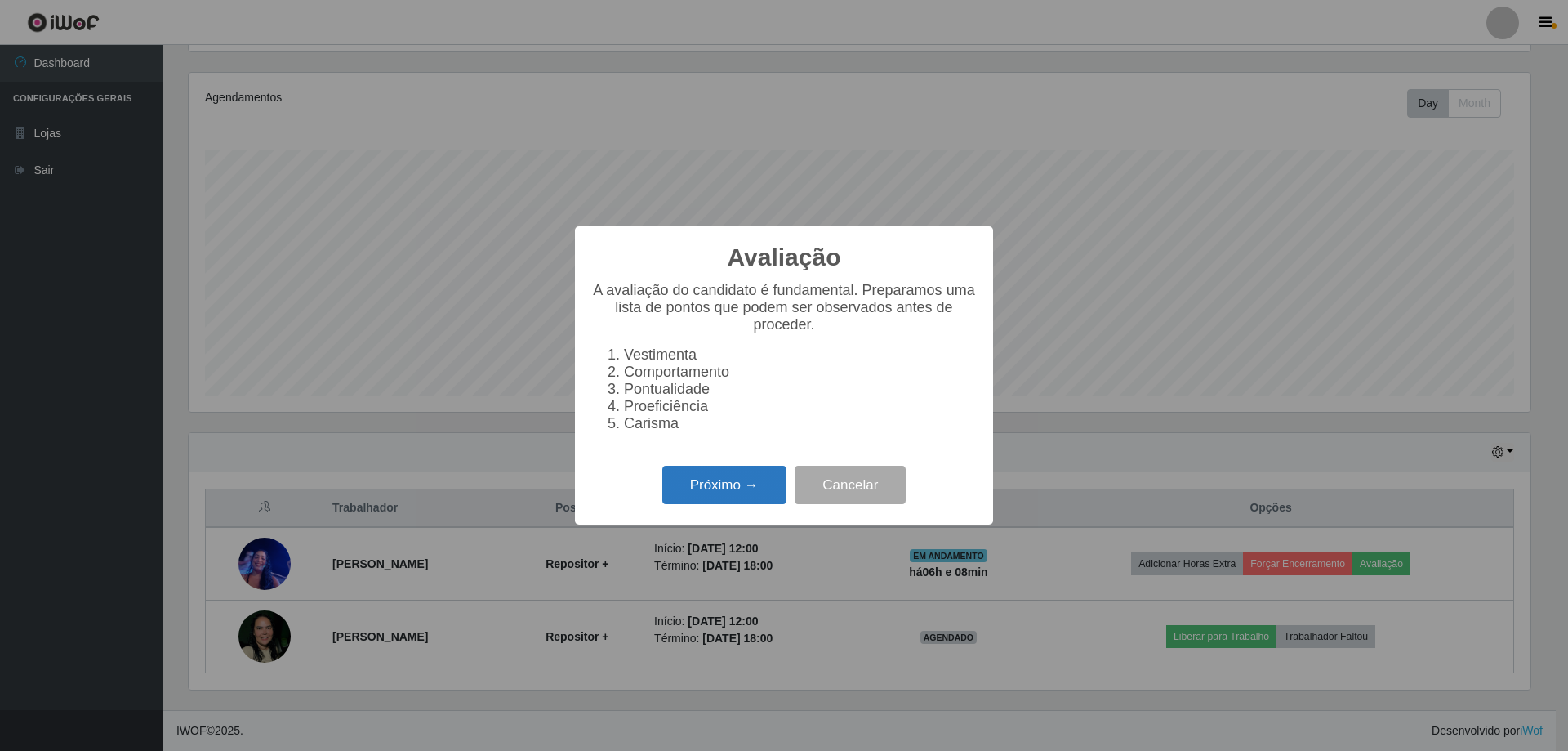
click at [768, 483] on button "Próximo →" at bounding box center [724, 485] width 124 height 38
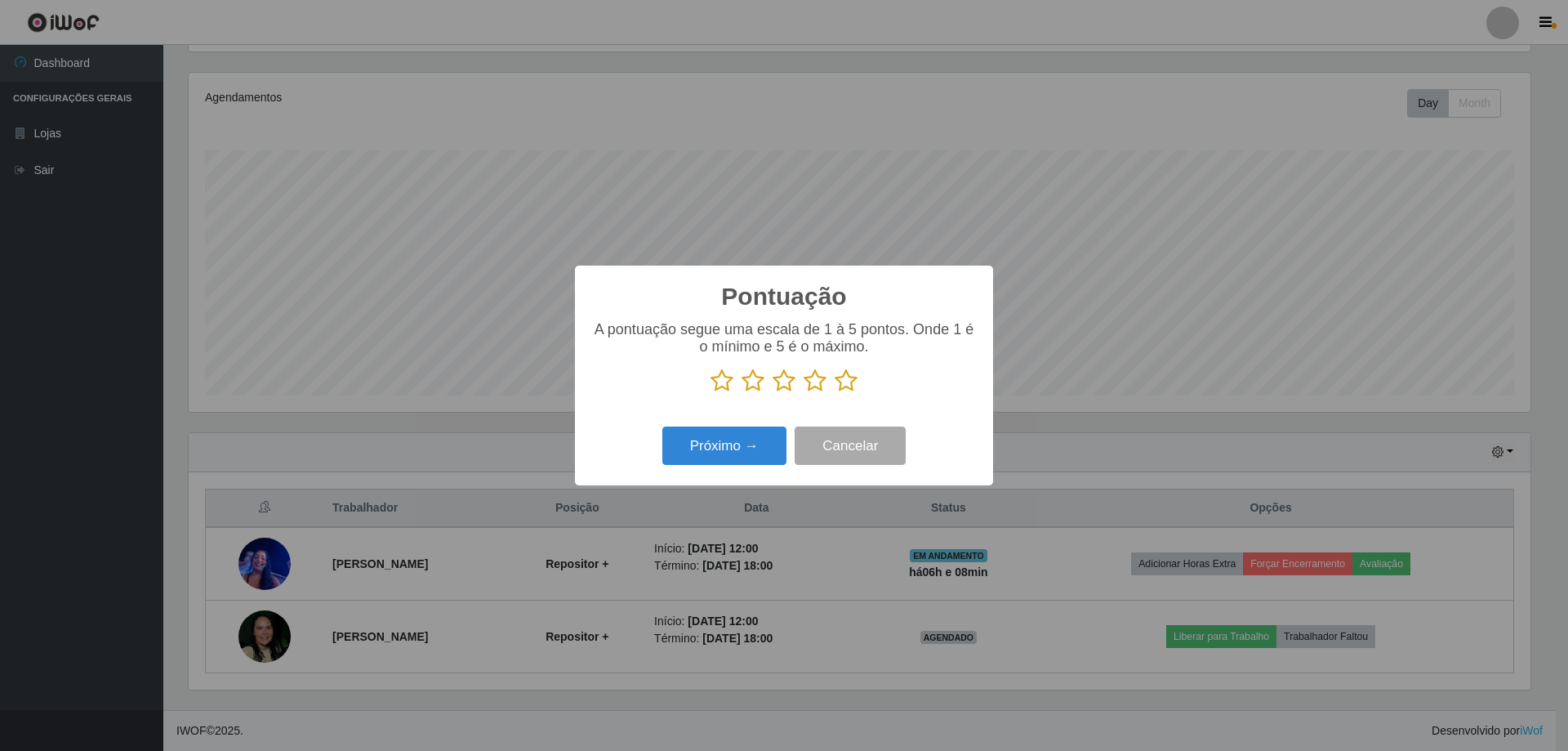
click at [814, 388] on icon at bounding box center [815, 380] width 23 height 24
click at [803, 393] on input "radio" at bounding box center [803, 393] width 0 height 0
click at [763, 456] on button "Próximo →" at bounding box center [724, 446] width 124 height 38
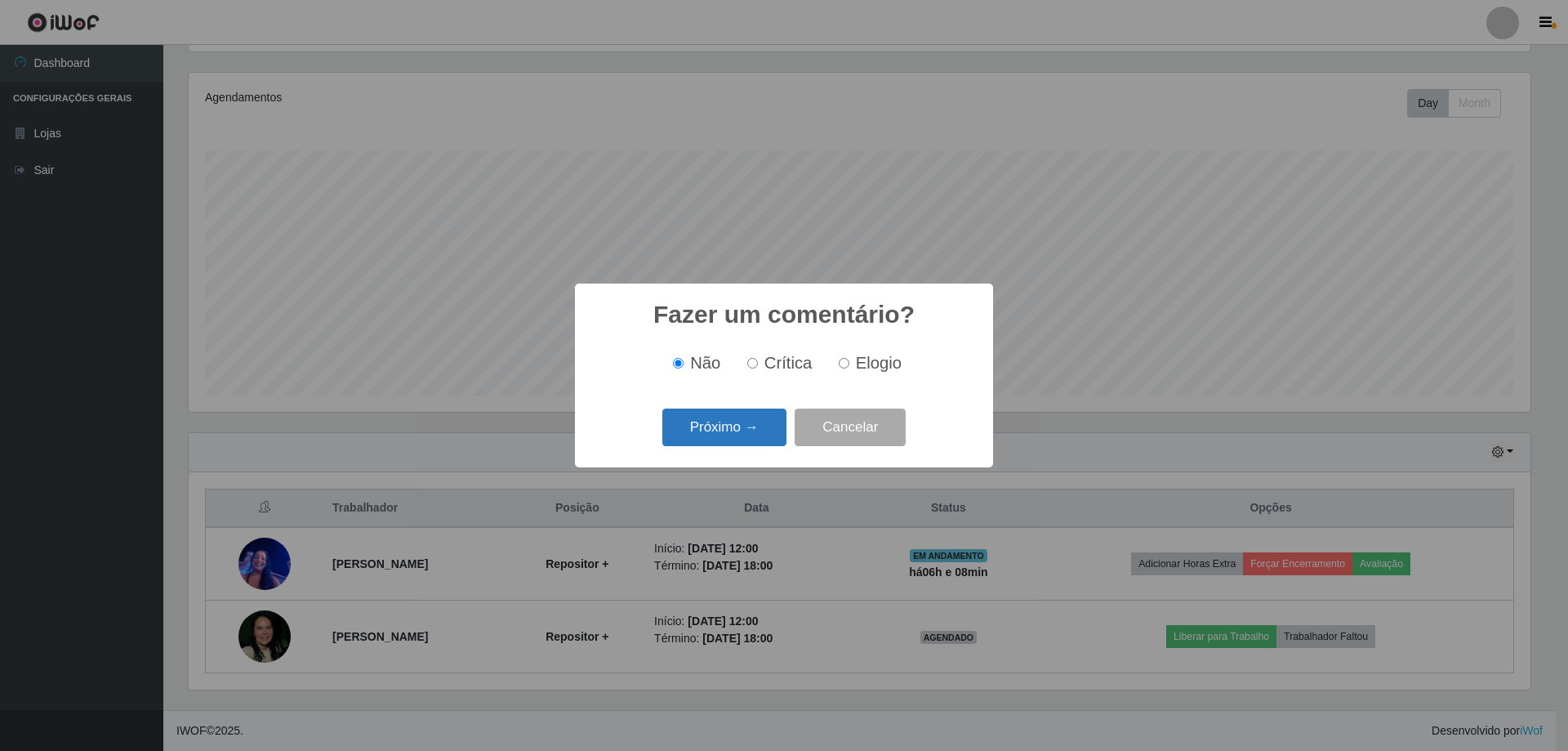
click at [737, 437] on button "Próximo →" at bounding box center [724, 427] width 124 height 38
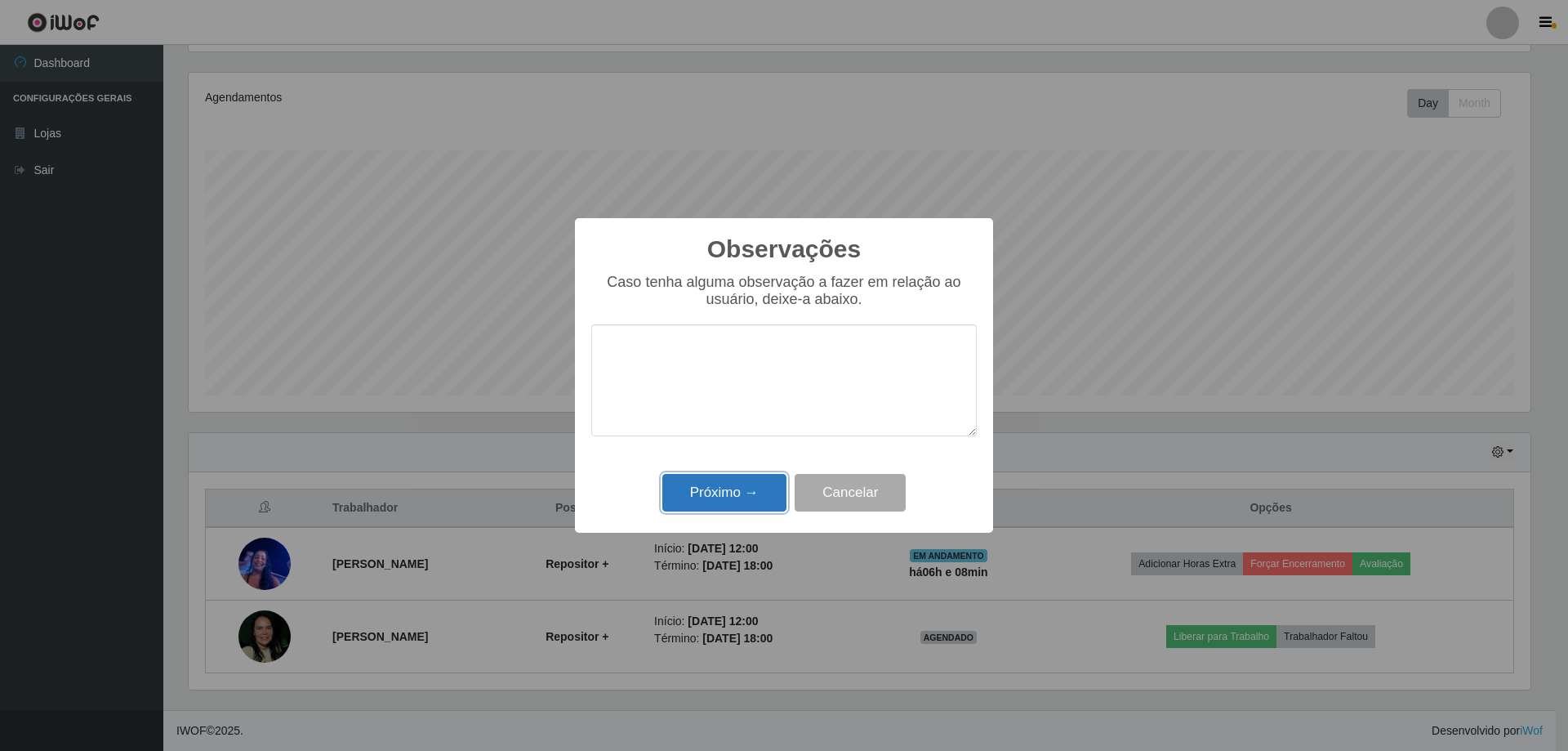
click at [742, 488] on button "Próximo →" at bounding box center [724, 493] width 124 height 38
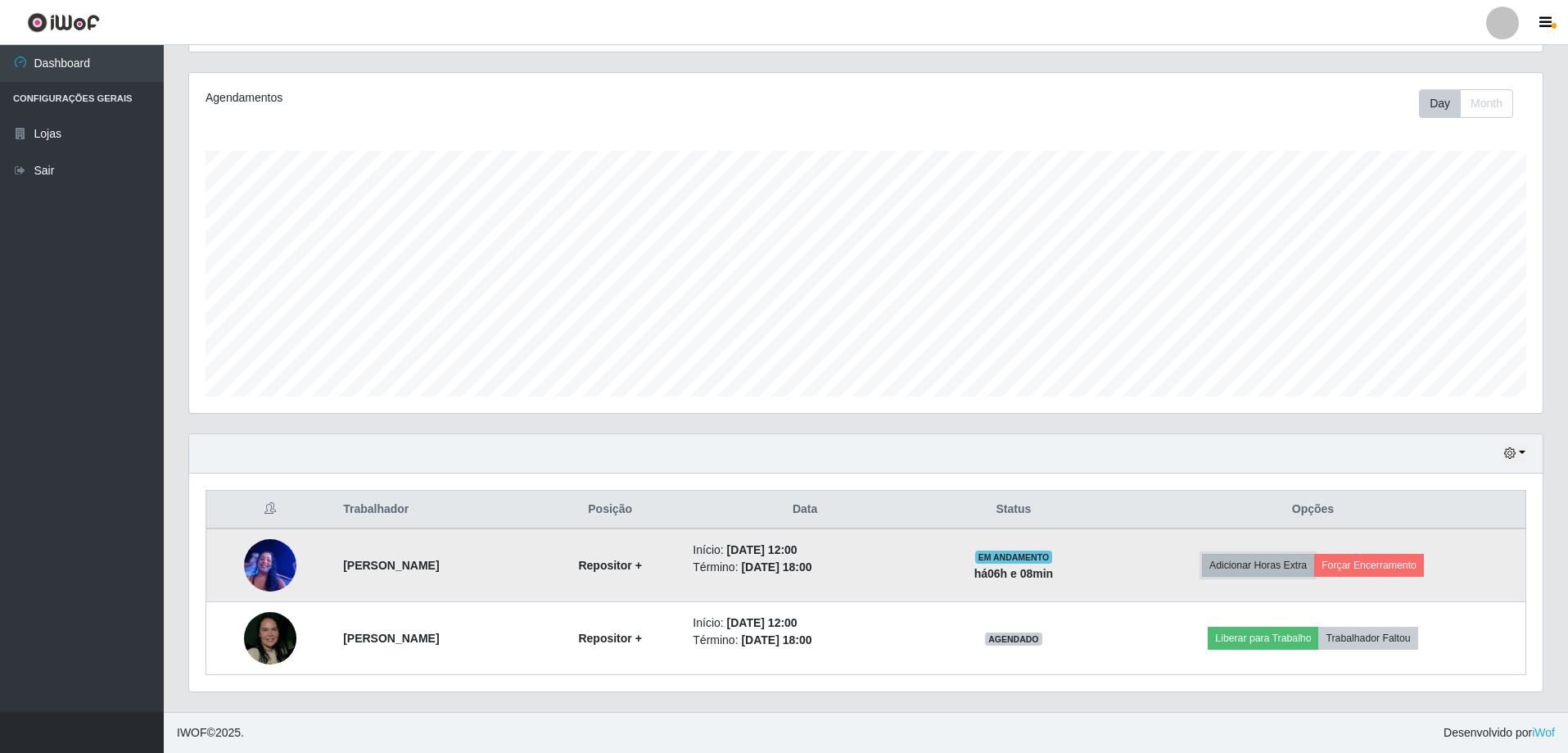
click at [1314, 561] on button "Adicionar Horas Extra" at bounding box center [1258, 565] width 113 height 23
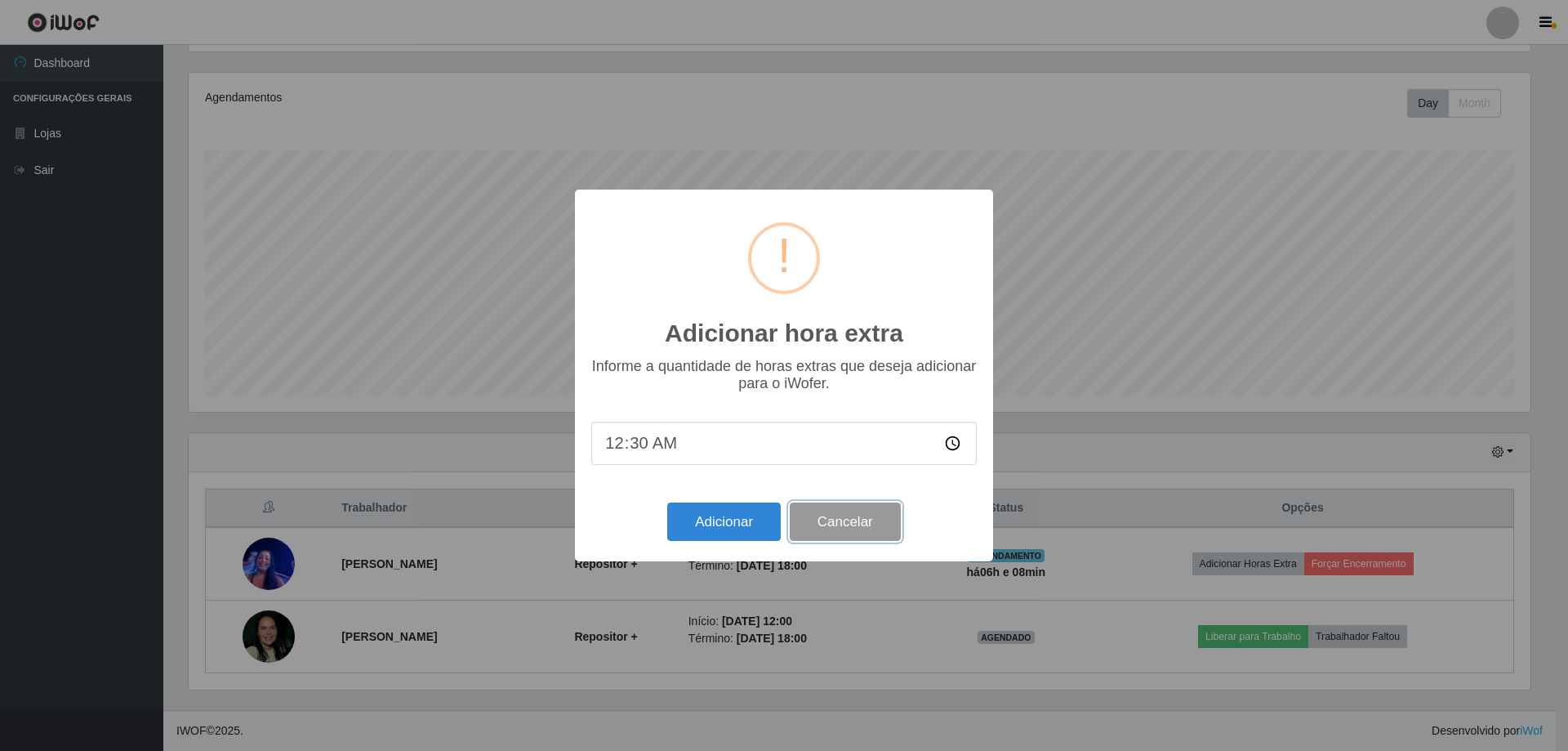
click at [873, 523] on button "Cancelar" at bounding box center [846, 521] width 111 height 38
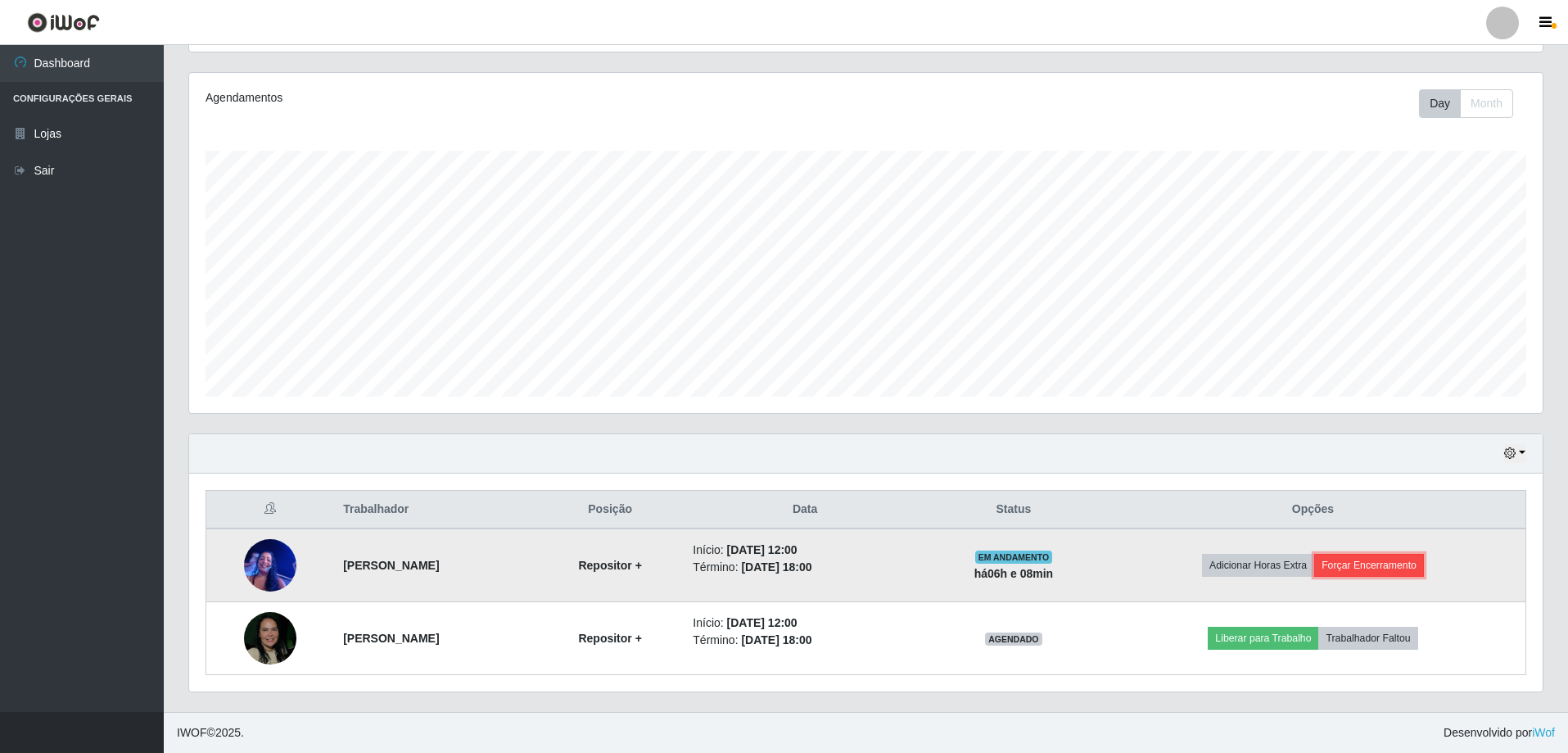
click at [1397, 566] on button "Forçar Encerramento" at bounding box center [1369, 565] width 110 height 23
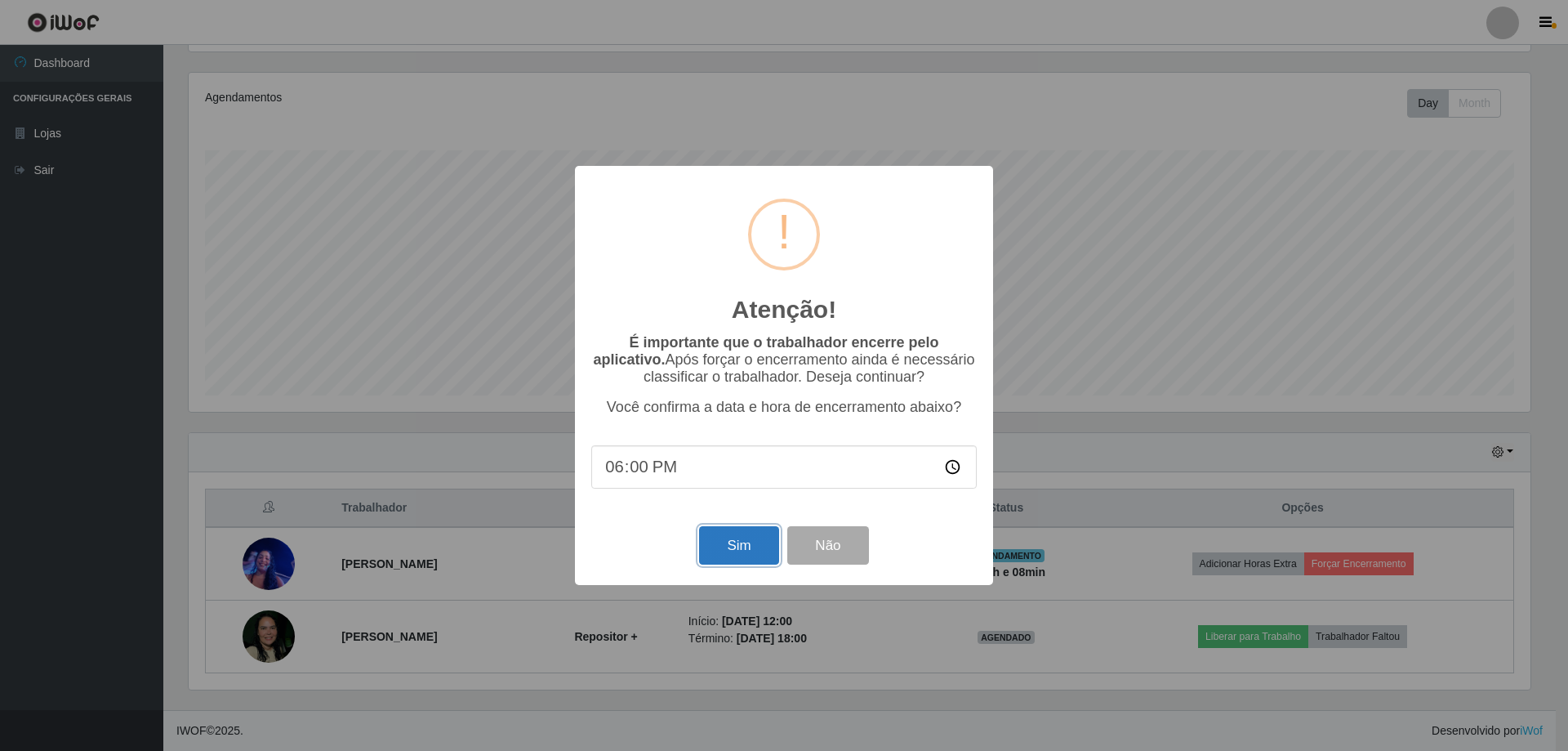
click at [754, 553] on button "Sim" at bounding box center [738, 546] width 79 height 38
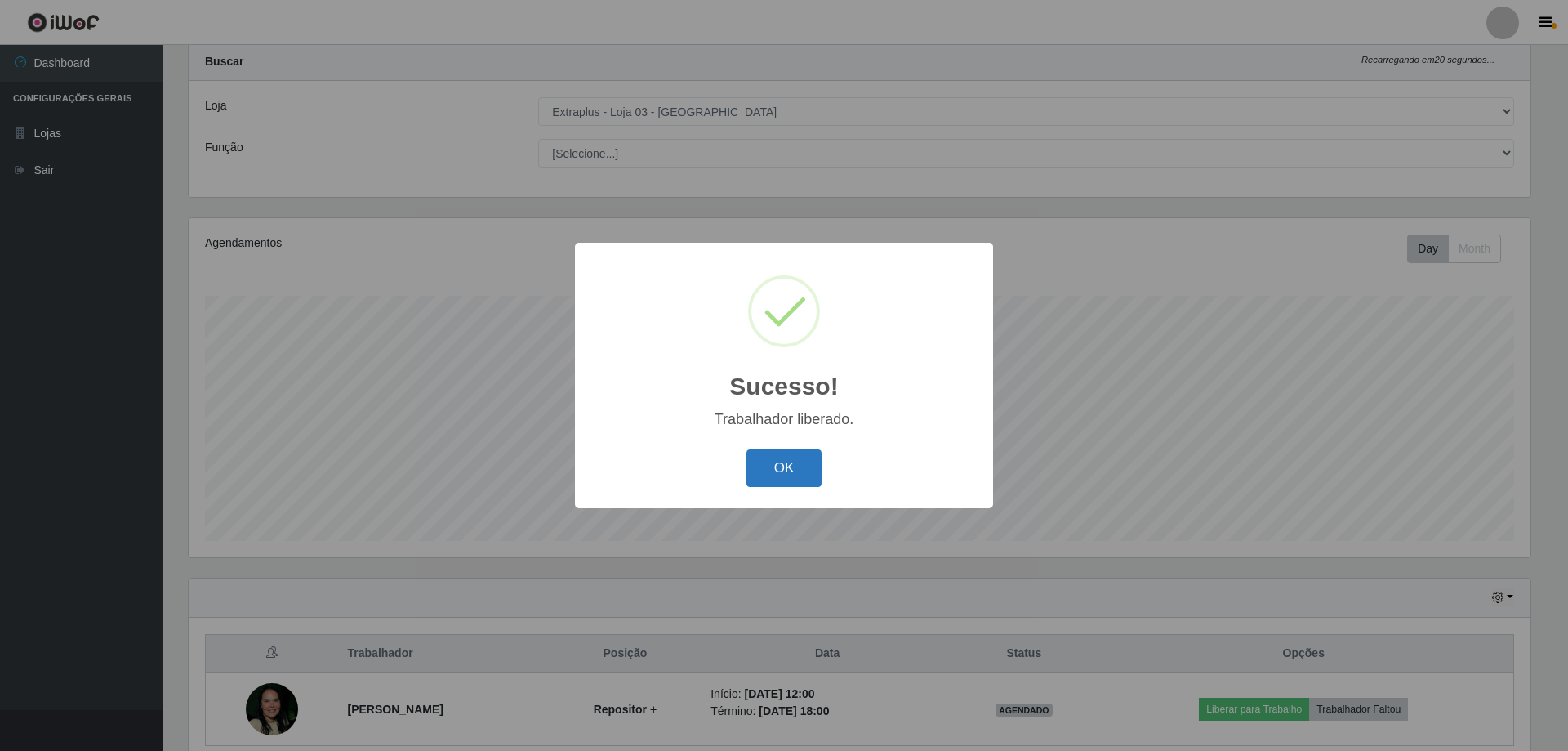
click at [773, 457] on button "OK" at bounding box center [784, 468] width 76 height 38
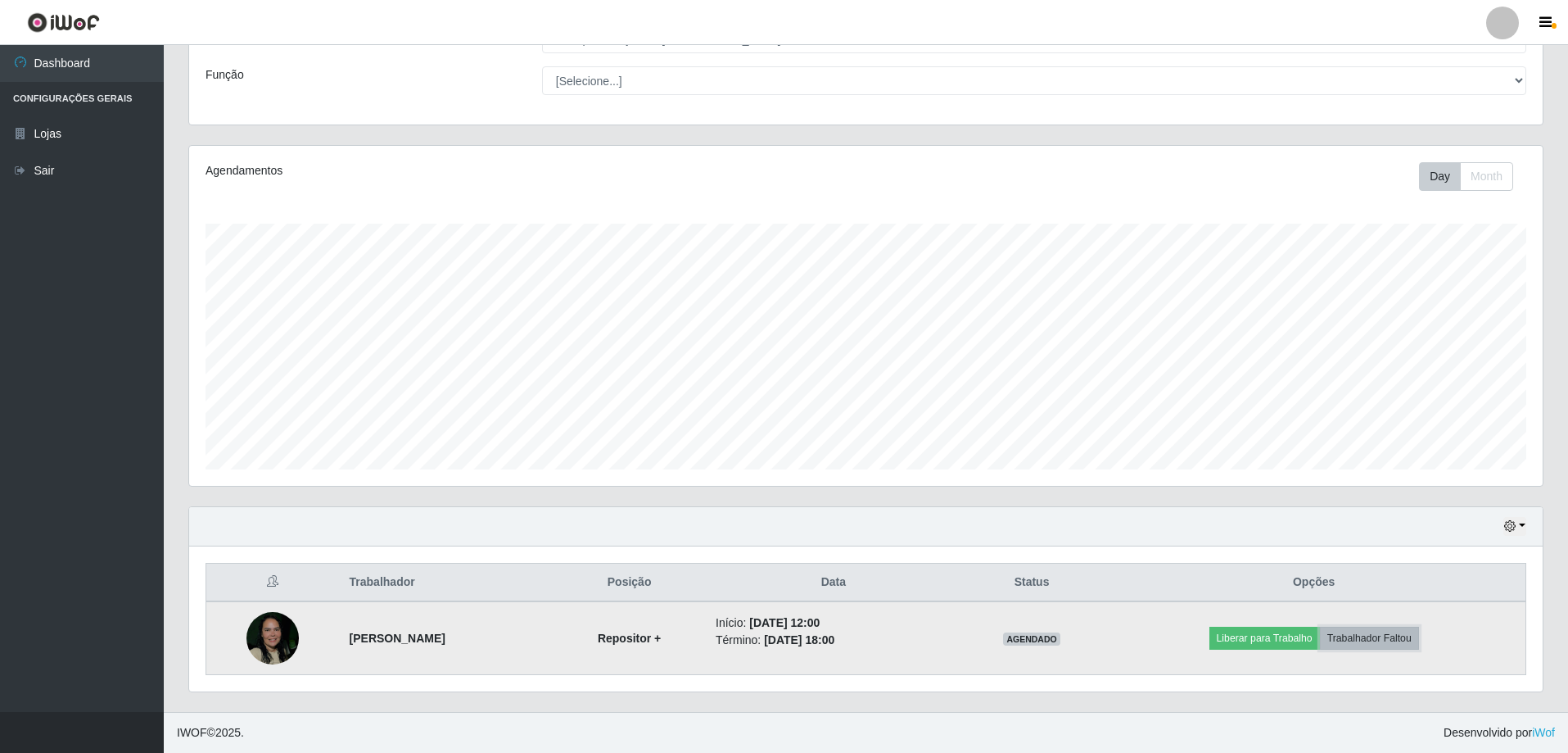
click at [1419, 640] on button "Trabalhador Faltou" at bounding box center [1369, 638] width 99 height 23
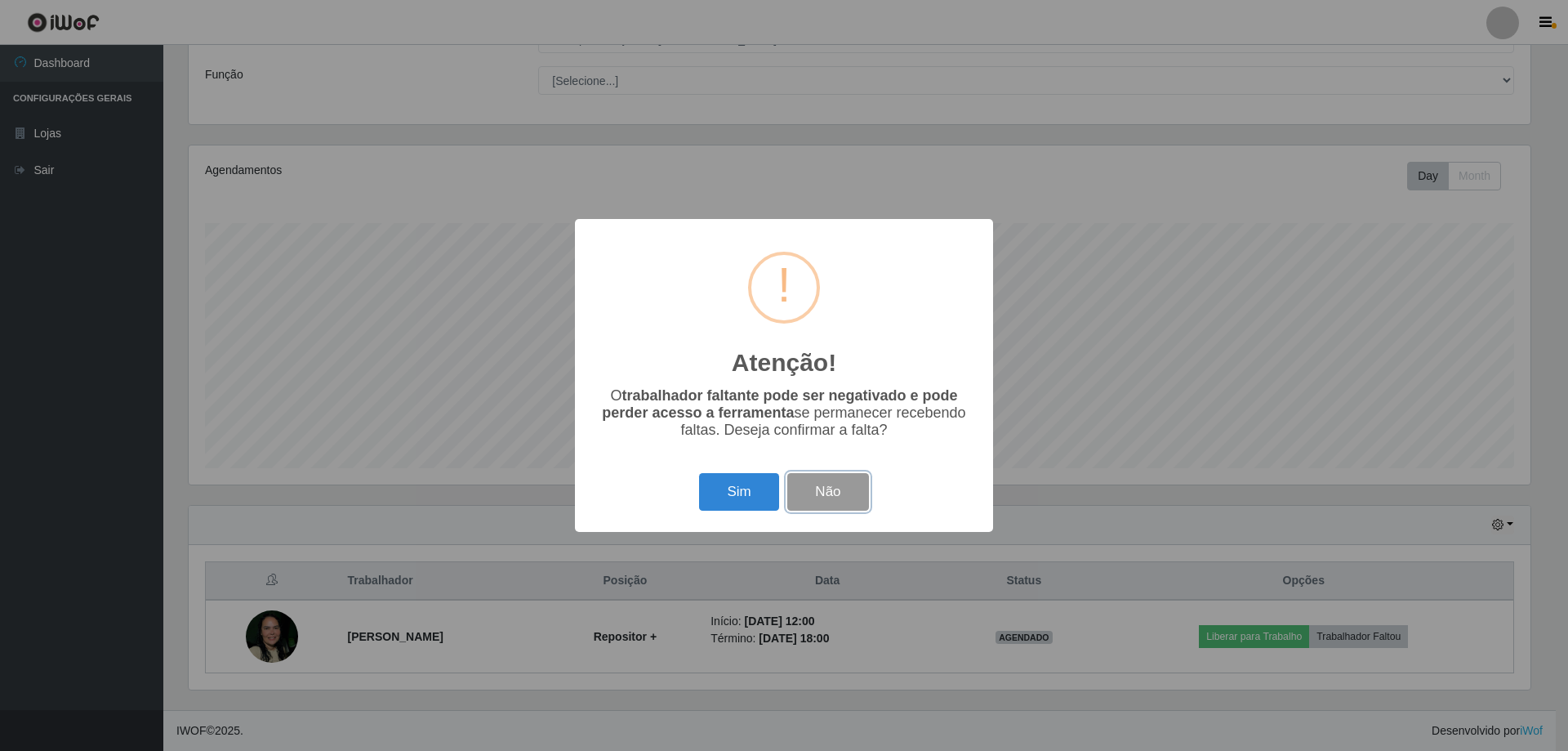
click at [836, 492] on button "Não" at bounding box center [827, 492] width 81 height 38
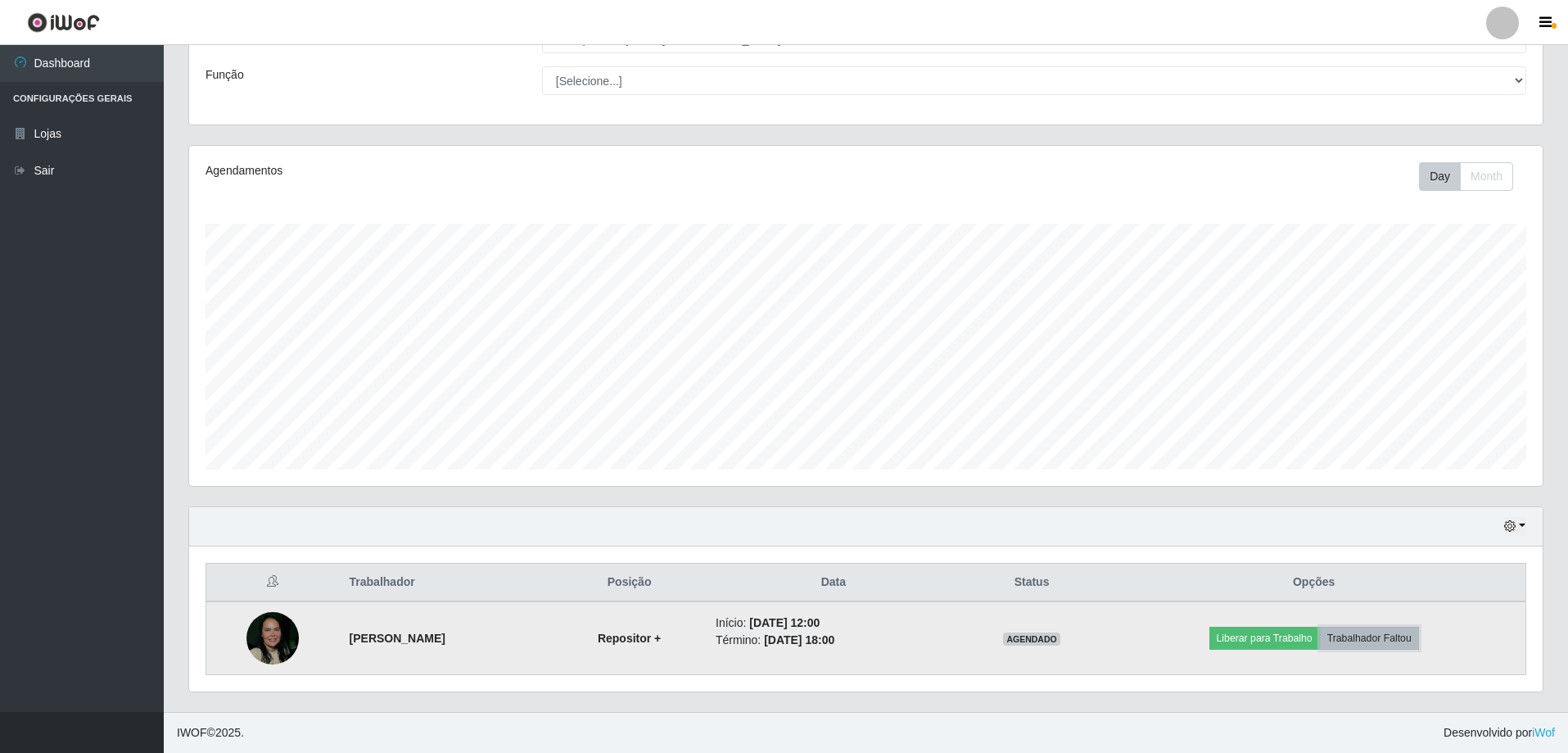
click at [1419, 640] on button "Trabalhador Faltou" at bounding box center [1369, 638] width 99 height 23
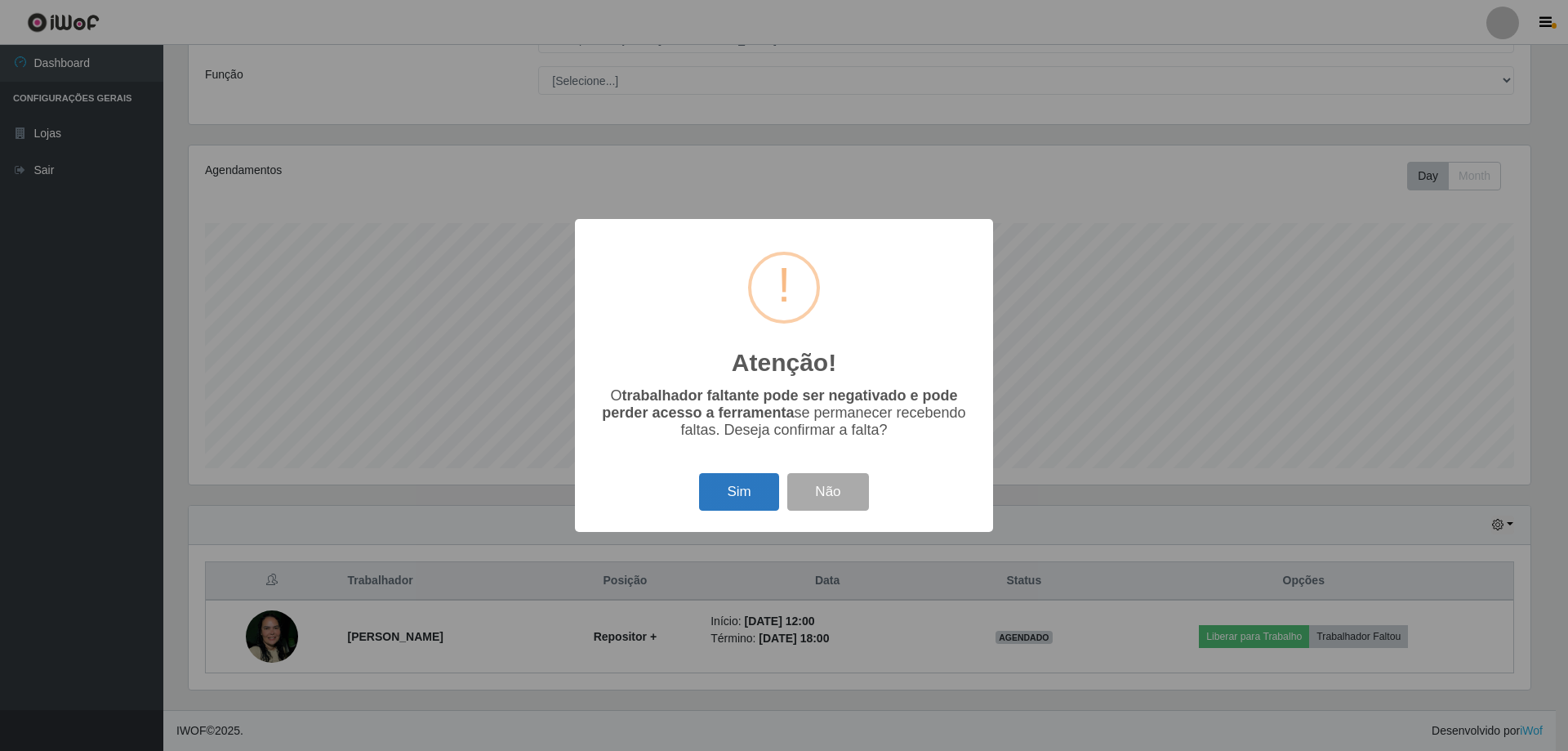
click at [741, 492] on button "Sim" at bounding box center [738, 492] width 79 height 38
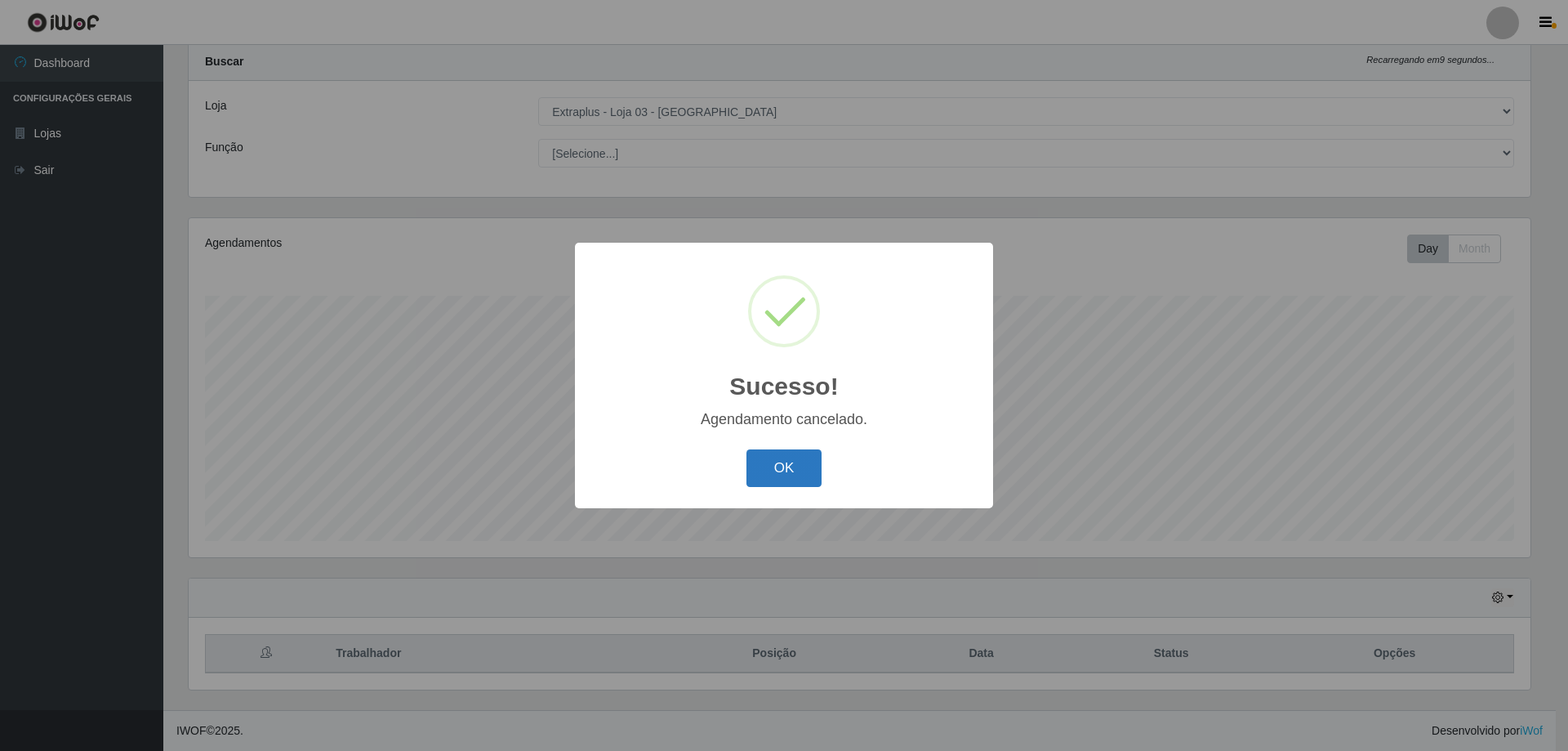
click at [800, 464] on button "OK" at bounding box center [784, 468] width 76 height 38
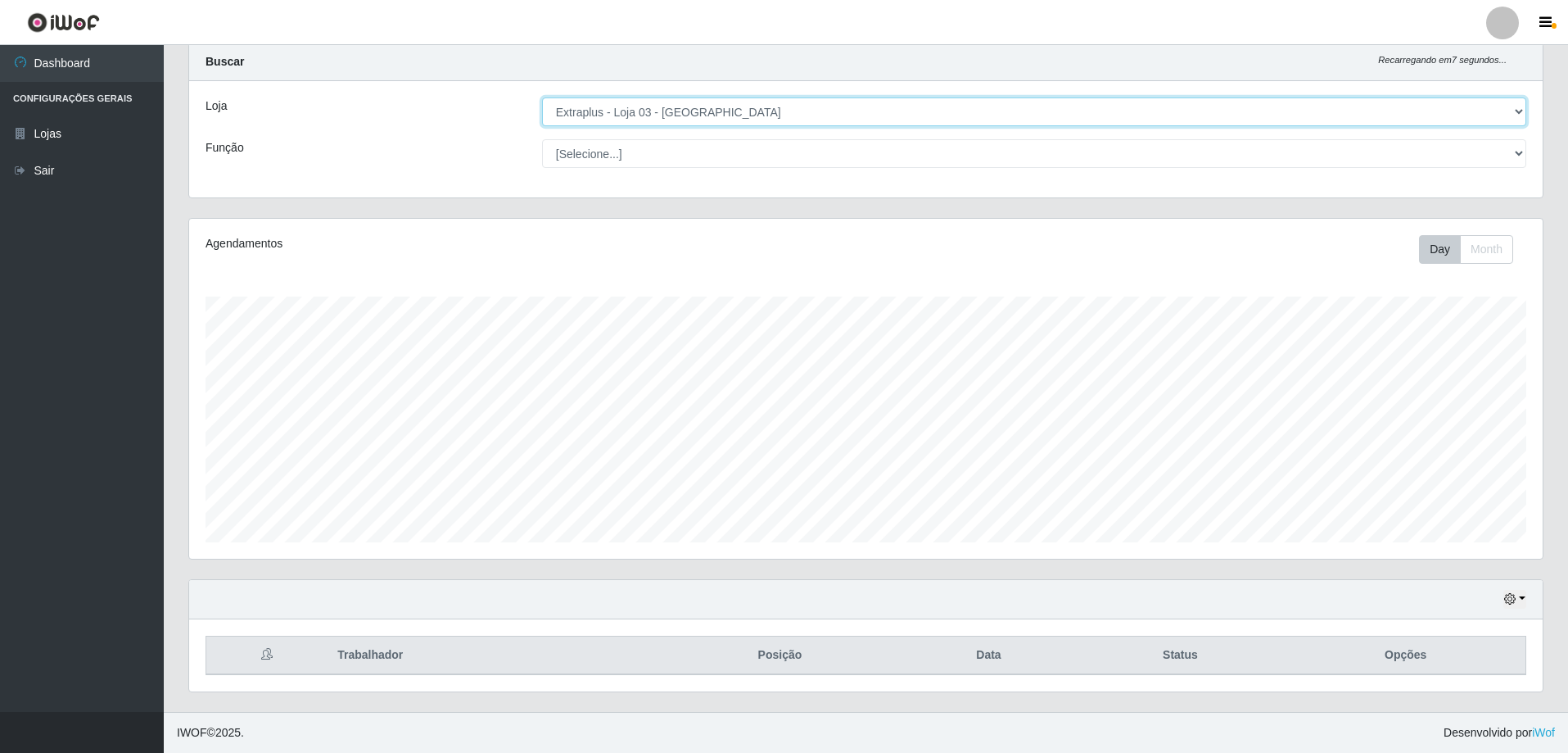
click at [1517, 110] on select "[Selecione...] Extraplus - [GEOGRAPHIC_DATA] 03 - [GEOGRAPHIC_DATA]" at bounding box center [1034, 112] width 984 height 28
